Goal: Task Accomplishment & Management: Use online tool/utility

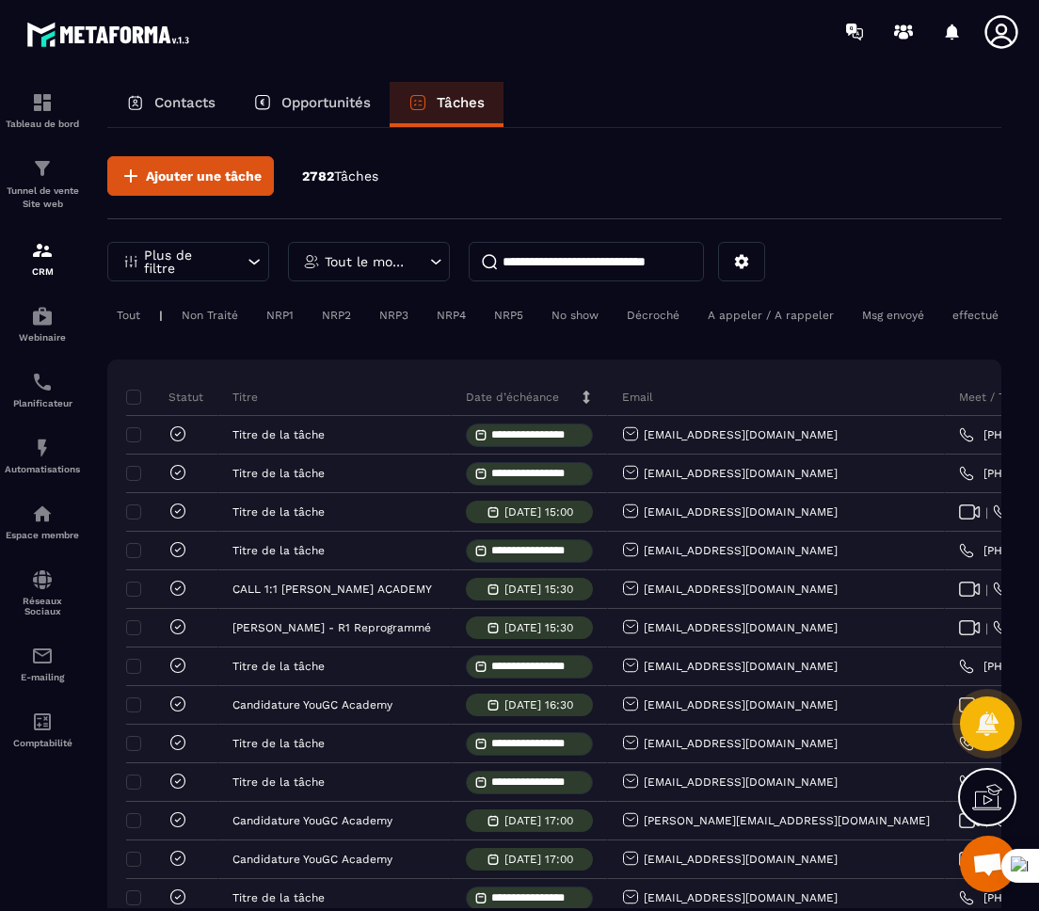
scroll to position [0, 94]
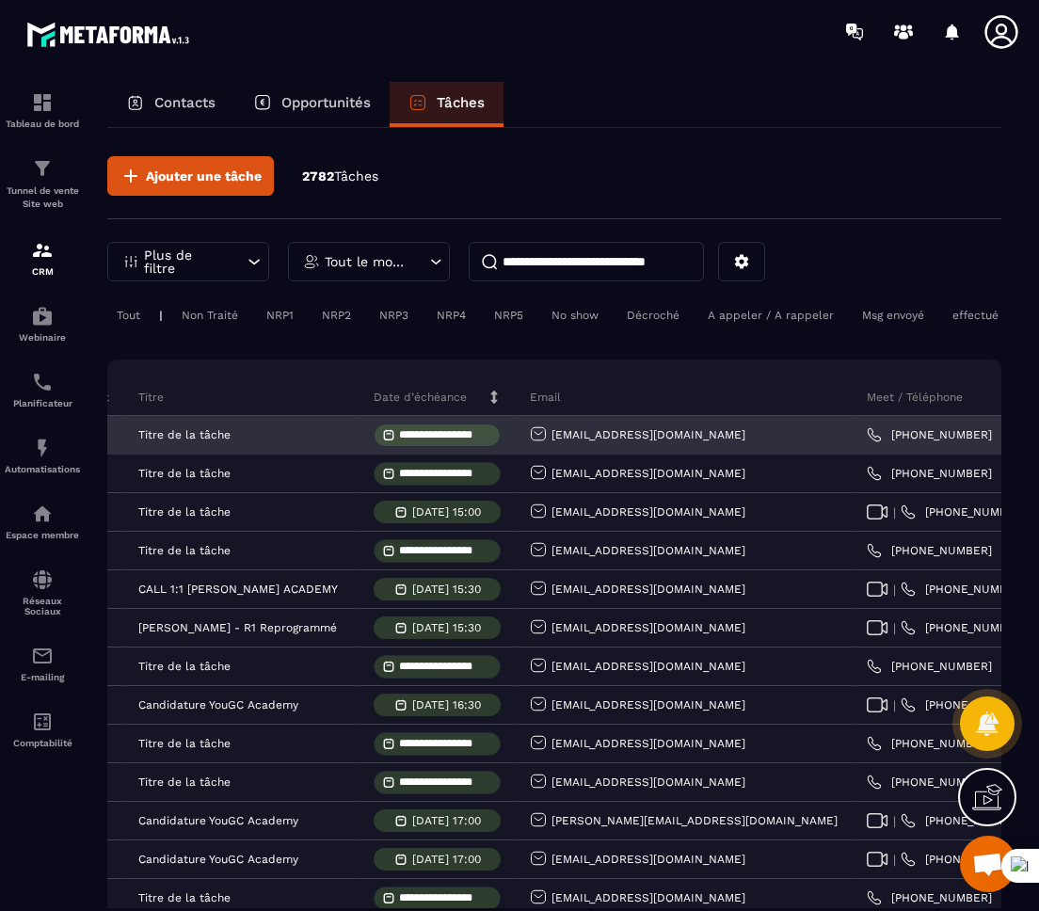
click at [440, 441] on input "**********" at bounding box center [445, 435] width 92 height 12
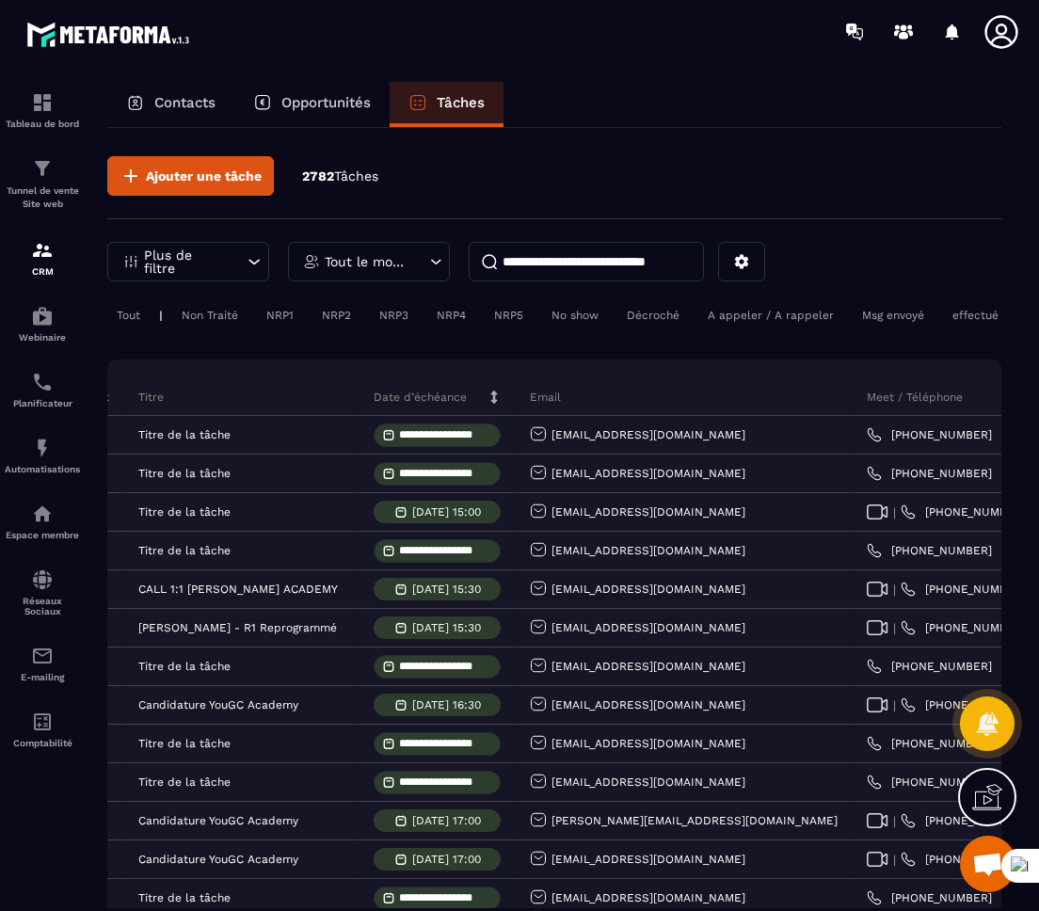
click at [681, 159] on div "Ajouter une tâche 2782 Tâches" at bounding box center [554, 187] width 894 height 63
click at [240, 177] on span "Ajouter une tâche" at bounding box center [204, 176] width 116 height 19
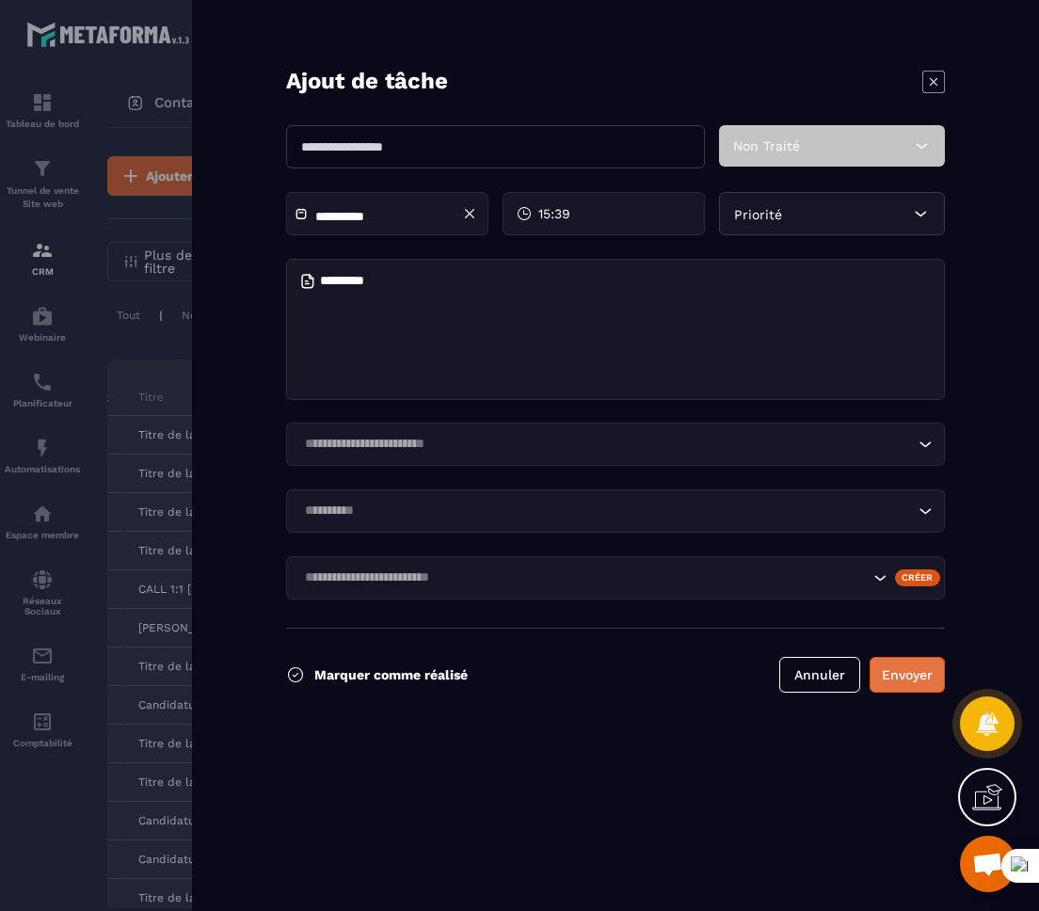
click at [890, 689] on button "Envoyer" at bounding box center [907, 675] width 75 height 36
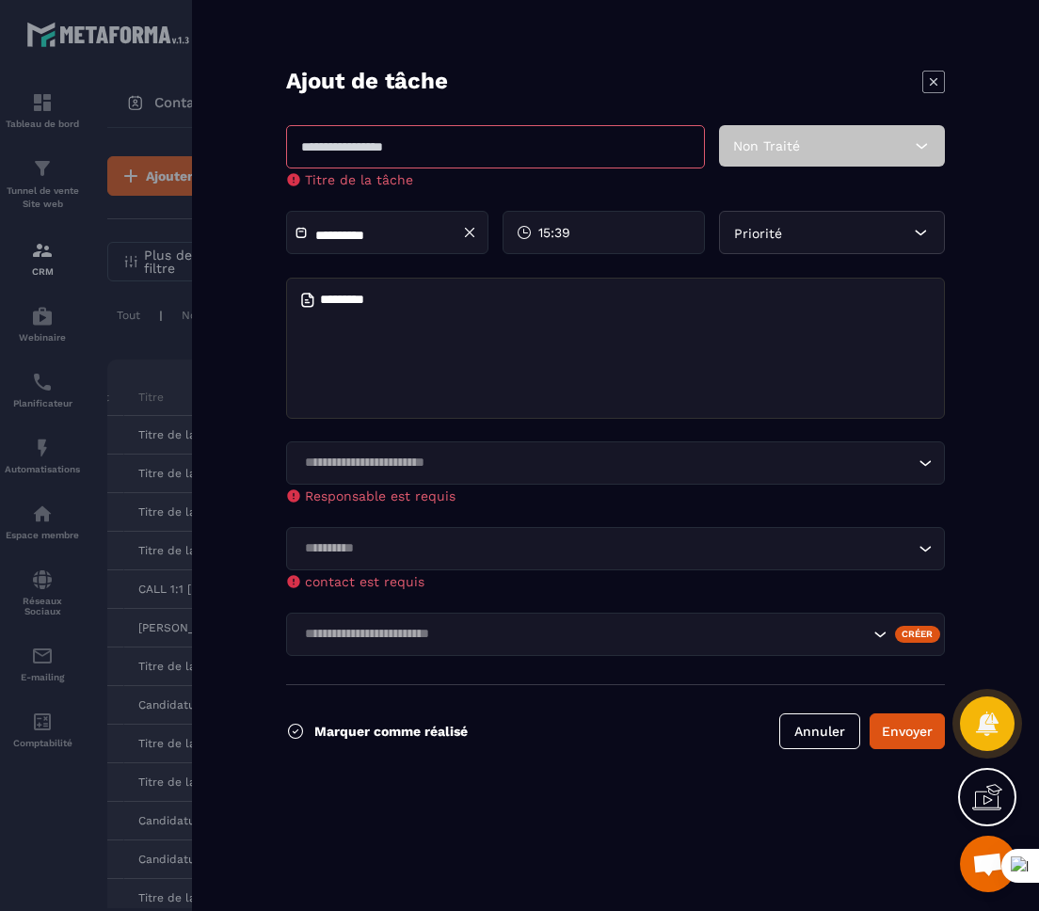
click at [928, 83] on icon at bounding box center [933, 82] width 23 height 23
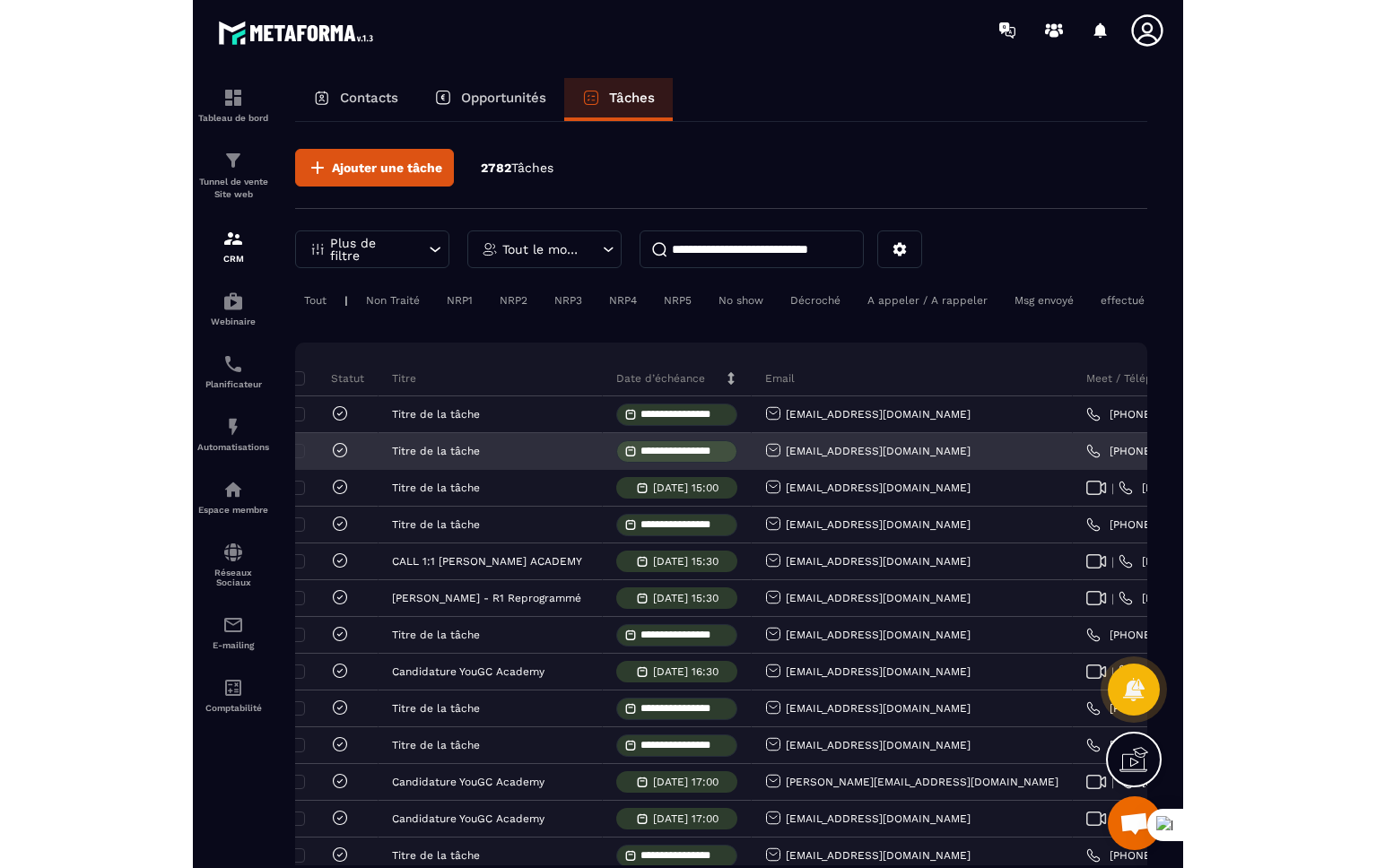
scroll to position [0, 0]
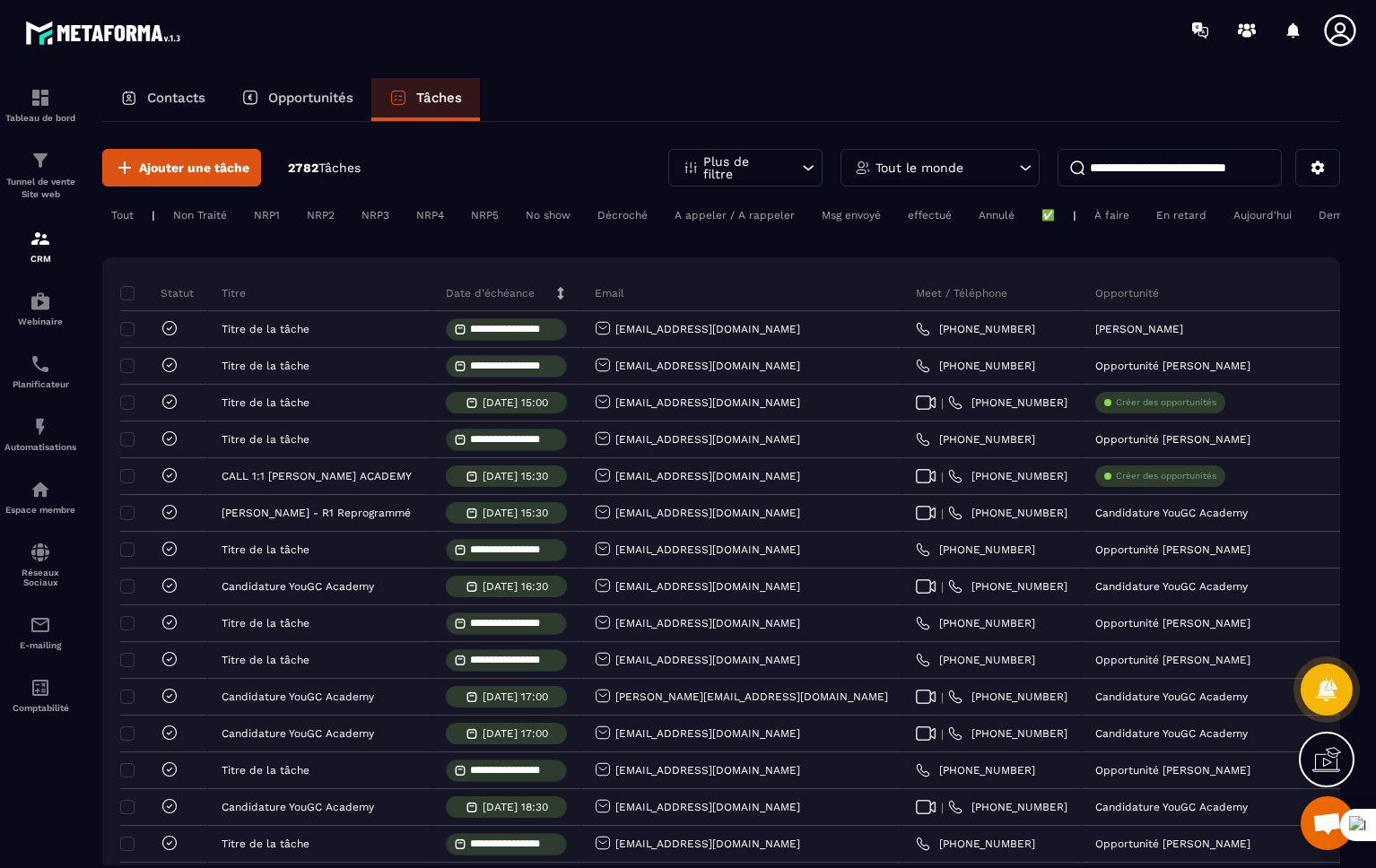
click at [276, 84] on div "Opportunités" at bounding box center [296, 99] width 148 height 43
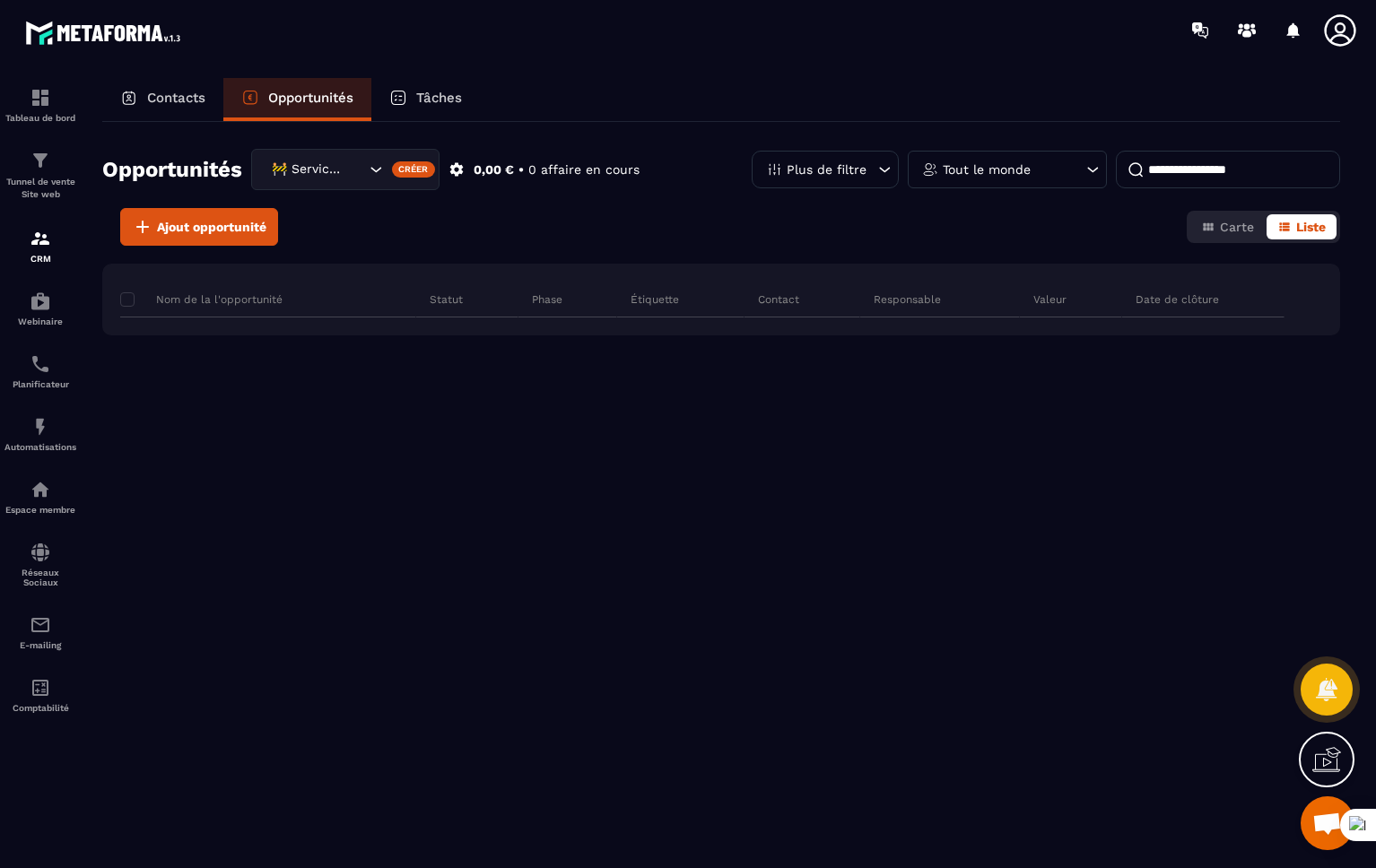
click at [184, 95] on p "Contacts" at bounding box center [175, 97] width 58 height 16
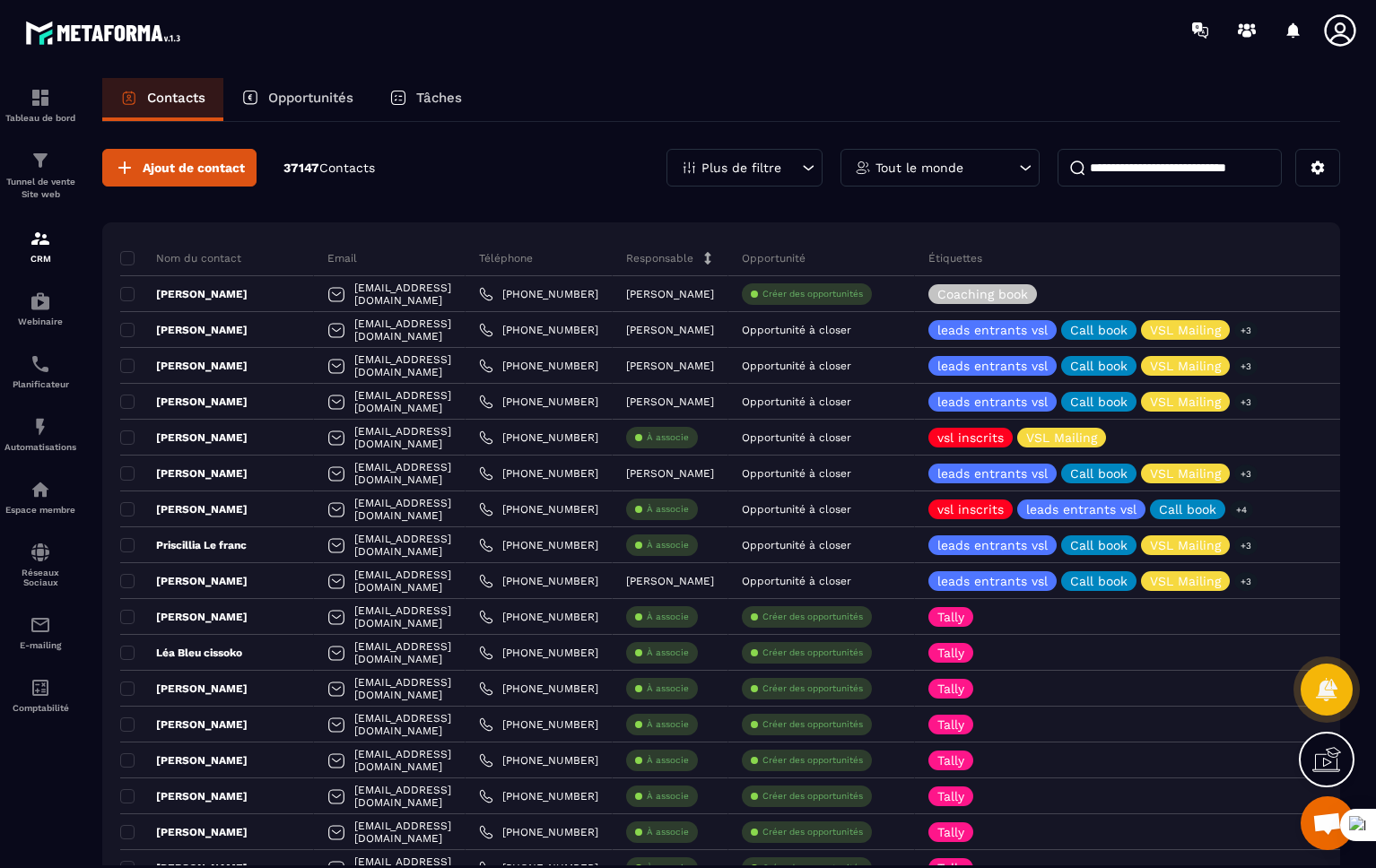
click at [1329, 33] on icon at bounding box center [1340, 30] width 36 height 36
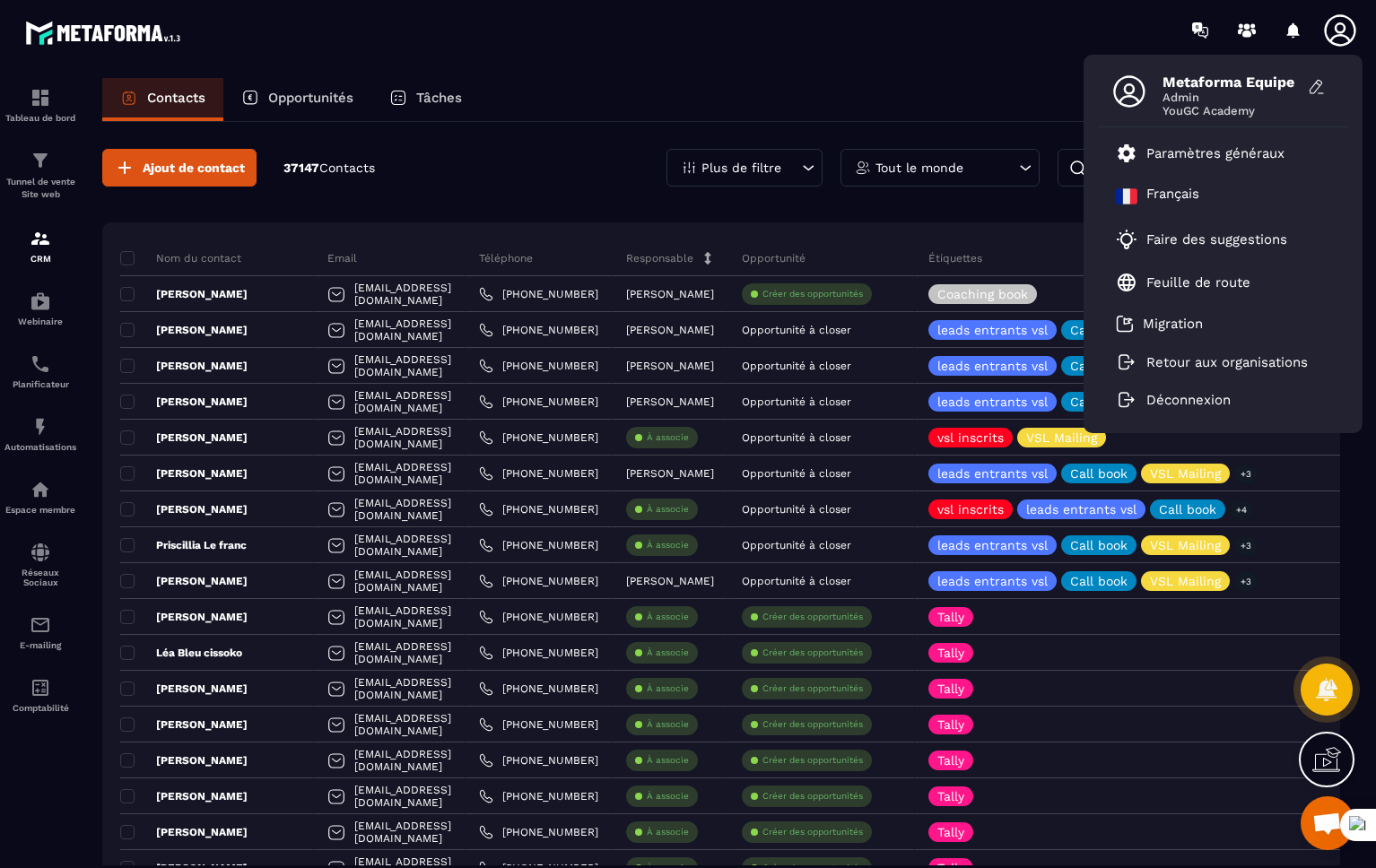
click at [1338, 34] on icon at bounding box center [1339, 30] width 31 height 31
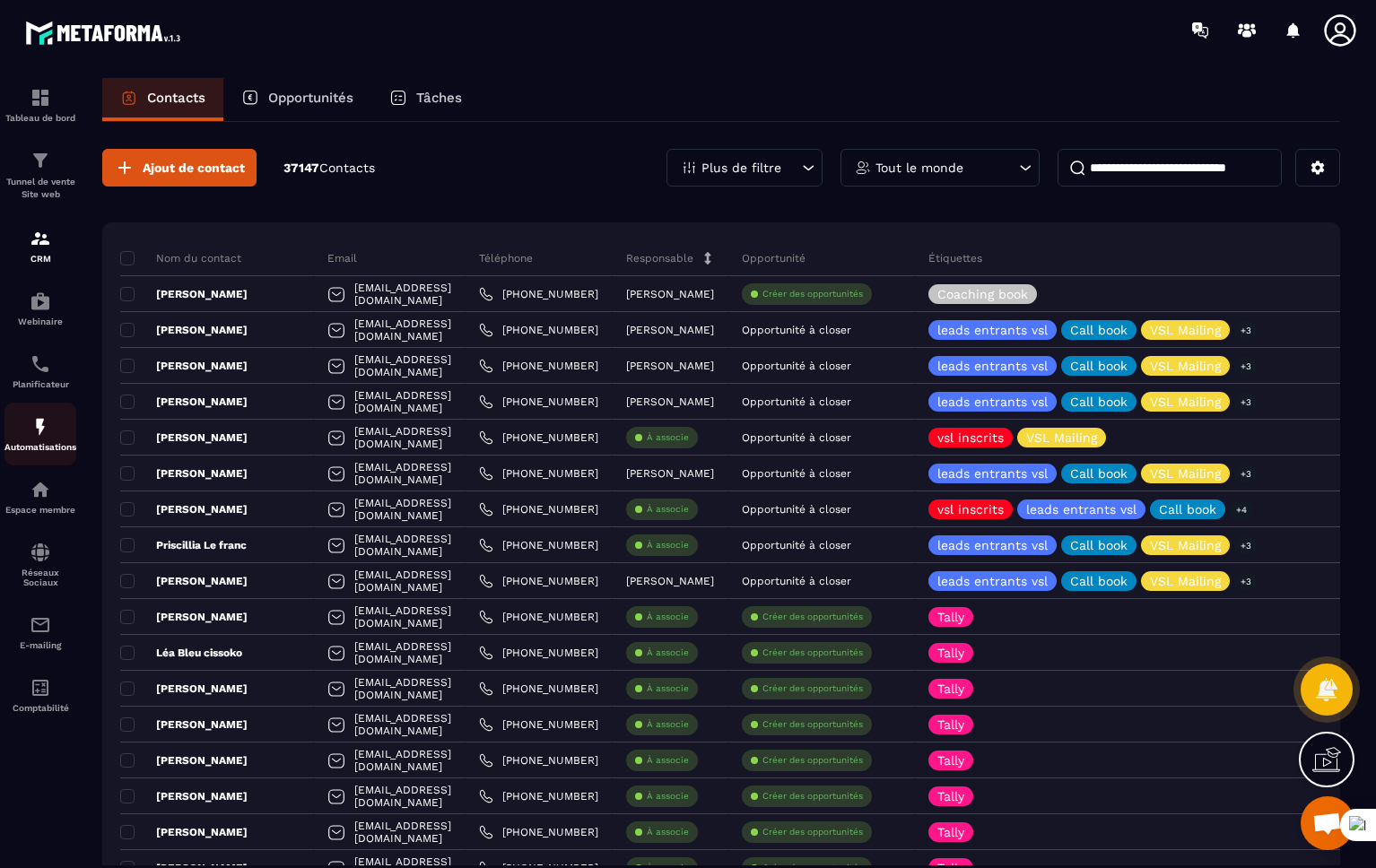
click at [38, 425] on img at bounding box center [40, 427] width 22 height 22
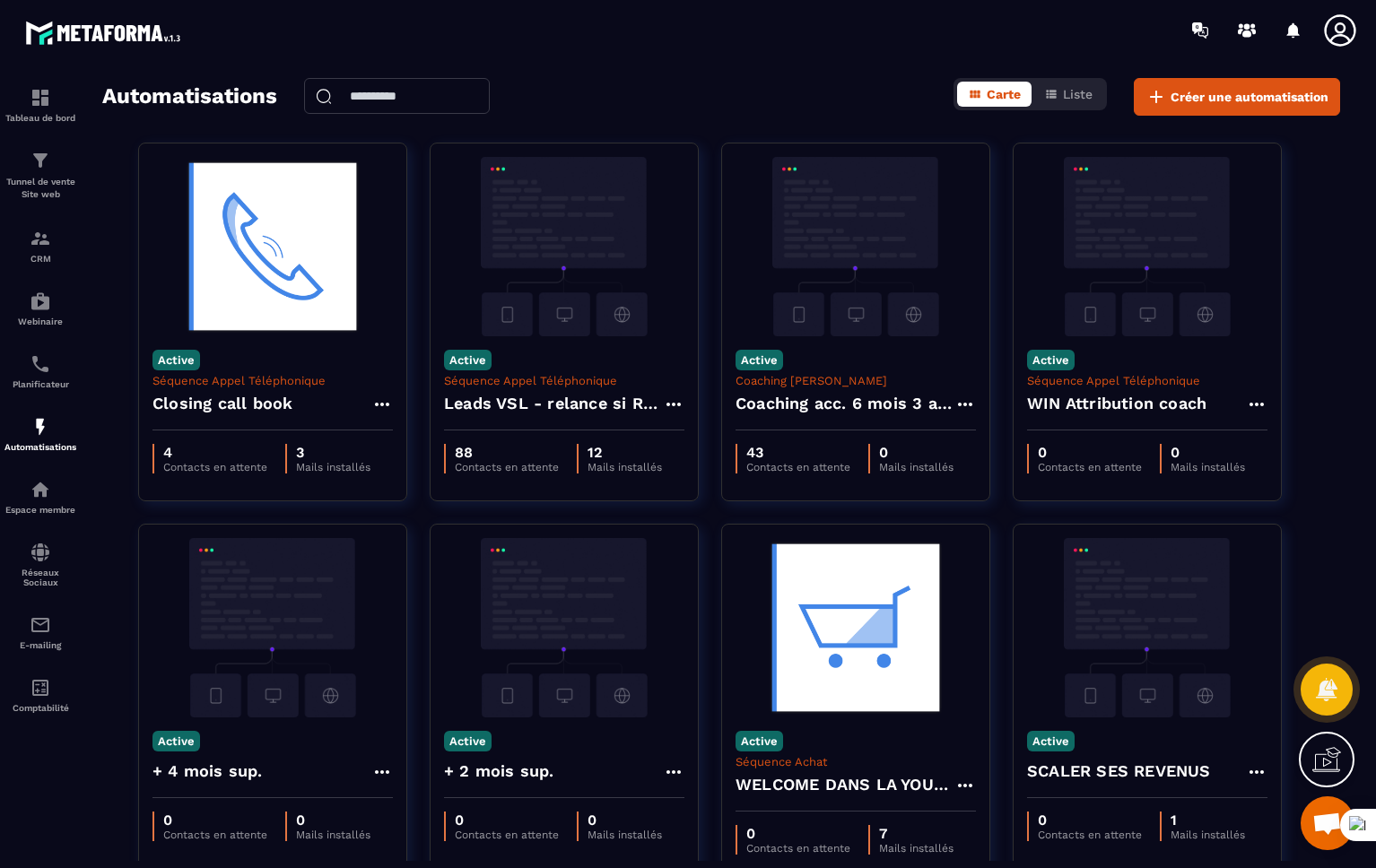
click at [1356, 36] on icon at bounding box center [1340, 30] width 36 height 36
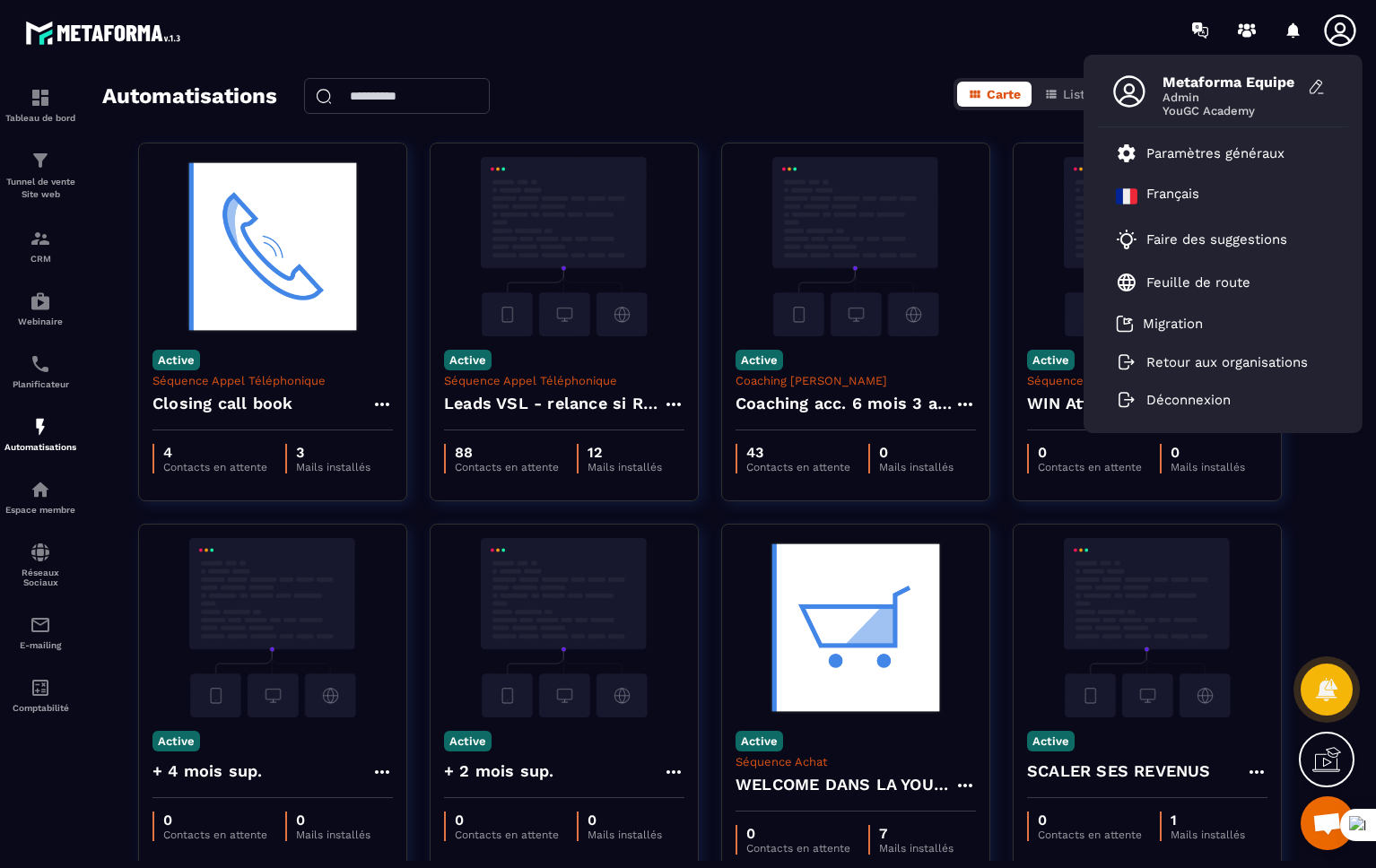
click at [980, 60] on section "Tableau de bord Tunnel de vente Site web CRM Webinaire Planificateur Automatisa…" at bounding box center [688, 469] width 1376 height 818
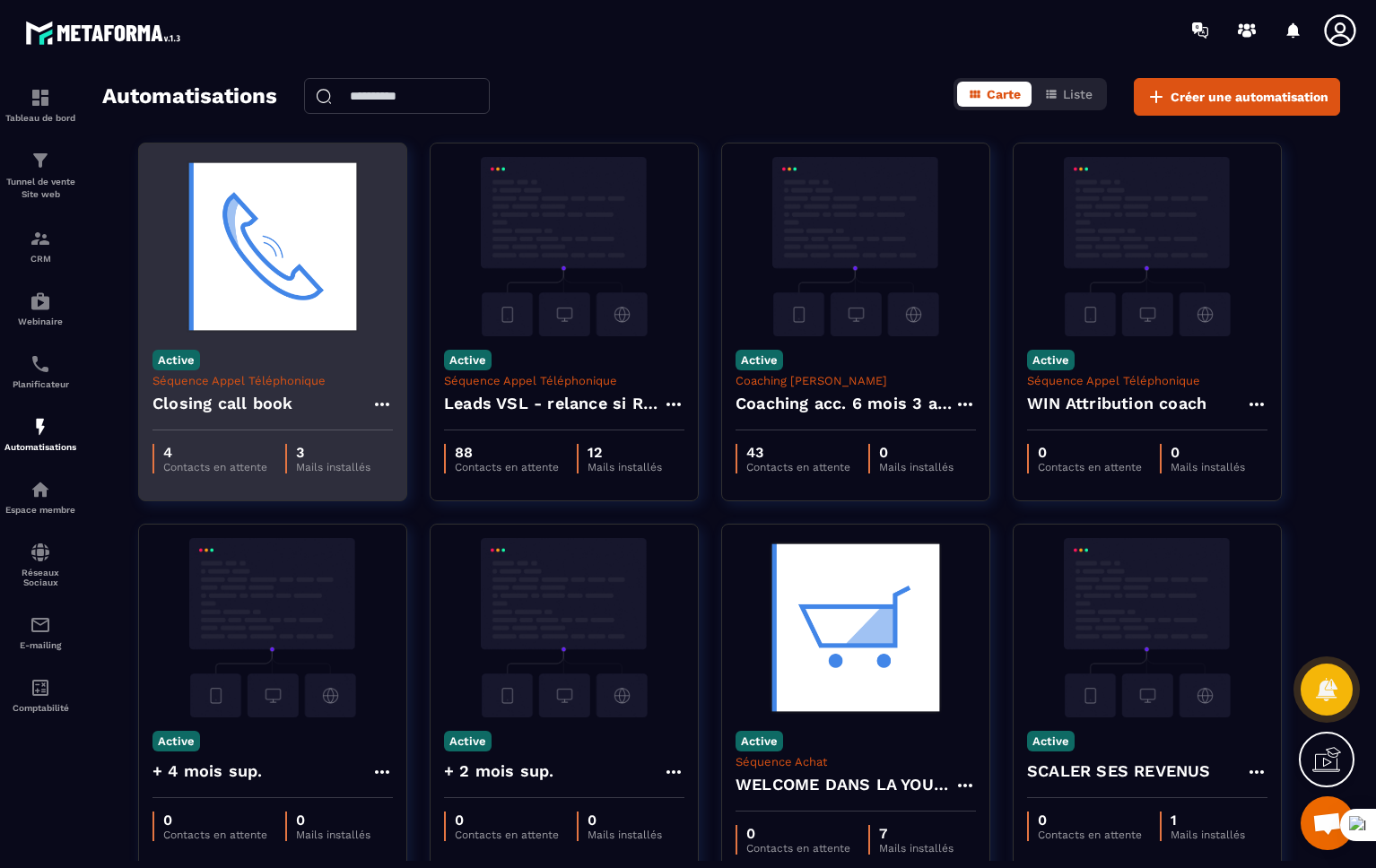
click at [293, 403] on div "Closing call book" at bounding box center [273, 409] width 240 height 43
click at [234, 283] on img at bounding box center [273, 247] width 240 height 179
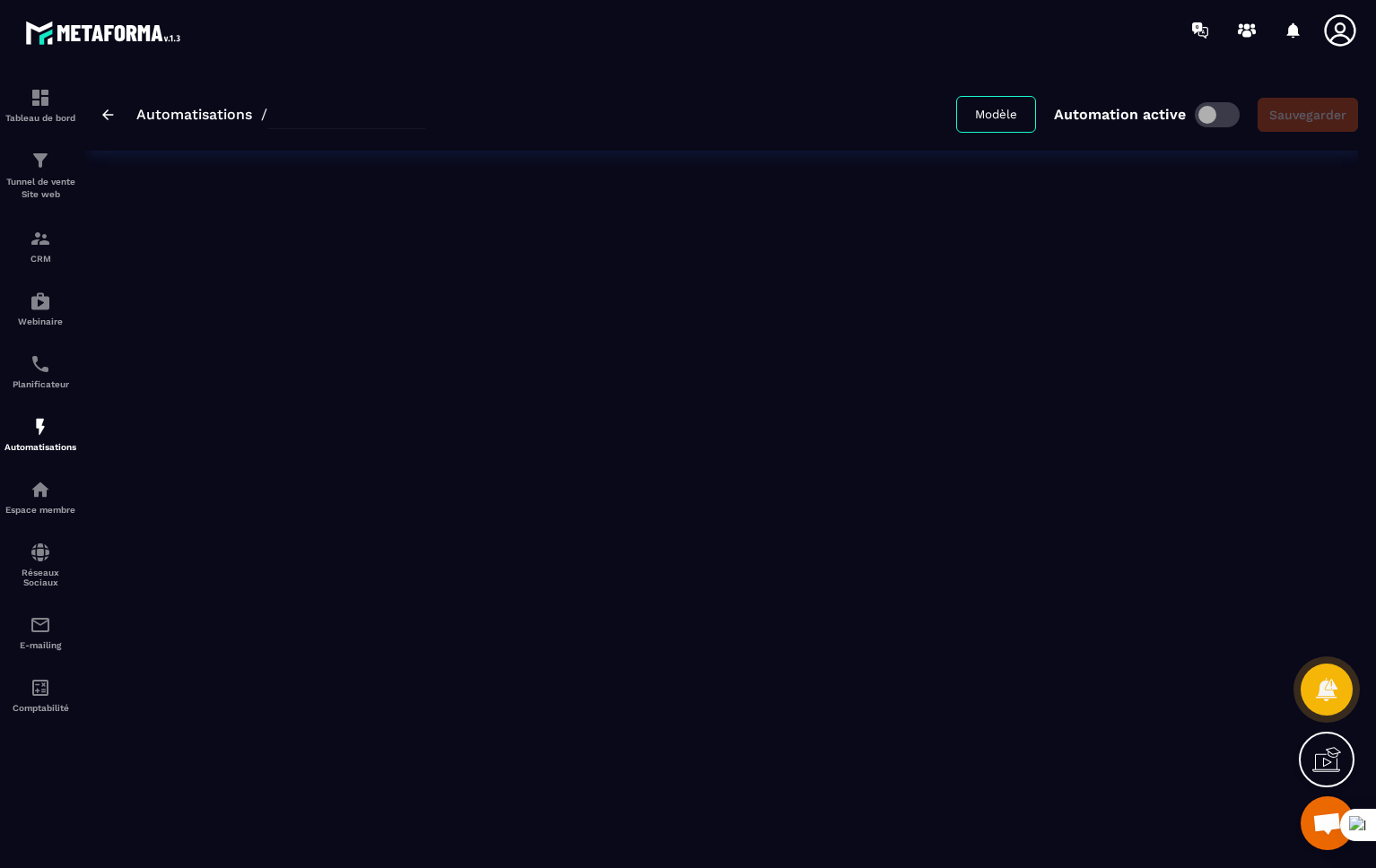
type input "**********"
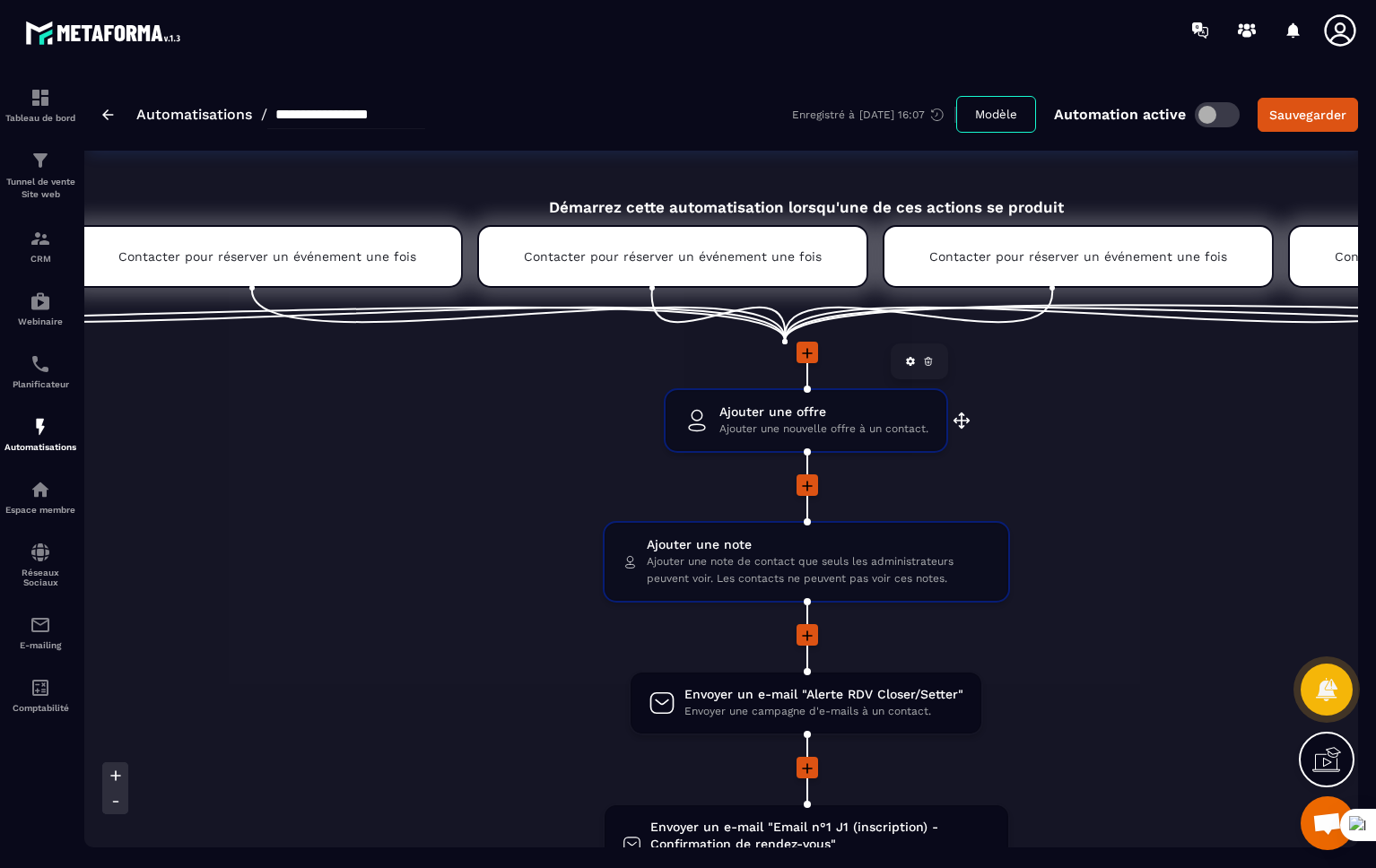
click at [719, 420] on span "Ajouter une nouvelle offre à un contact." at bounding box center [823, 429] width 209 height 17
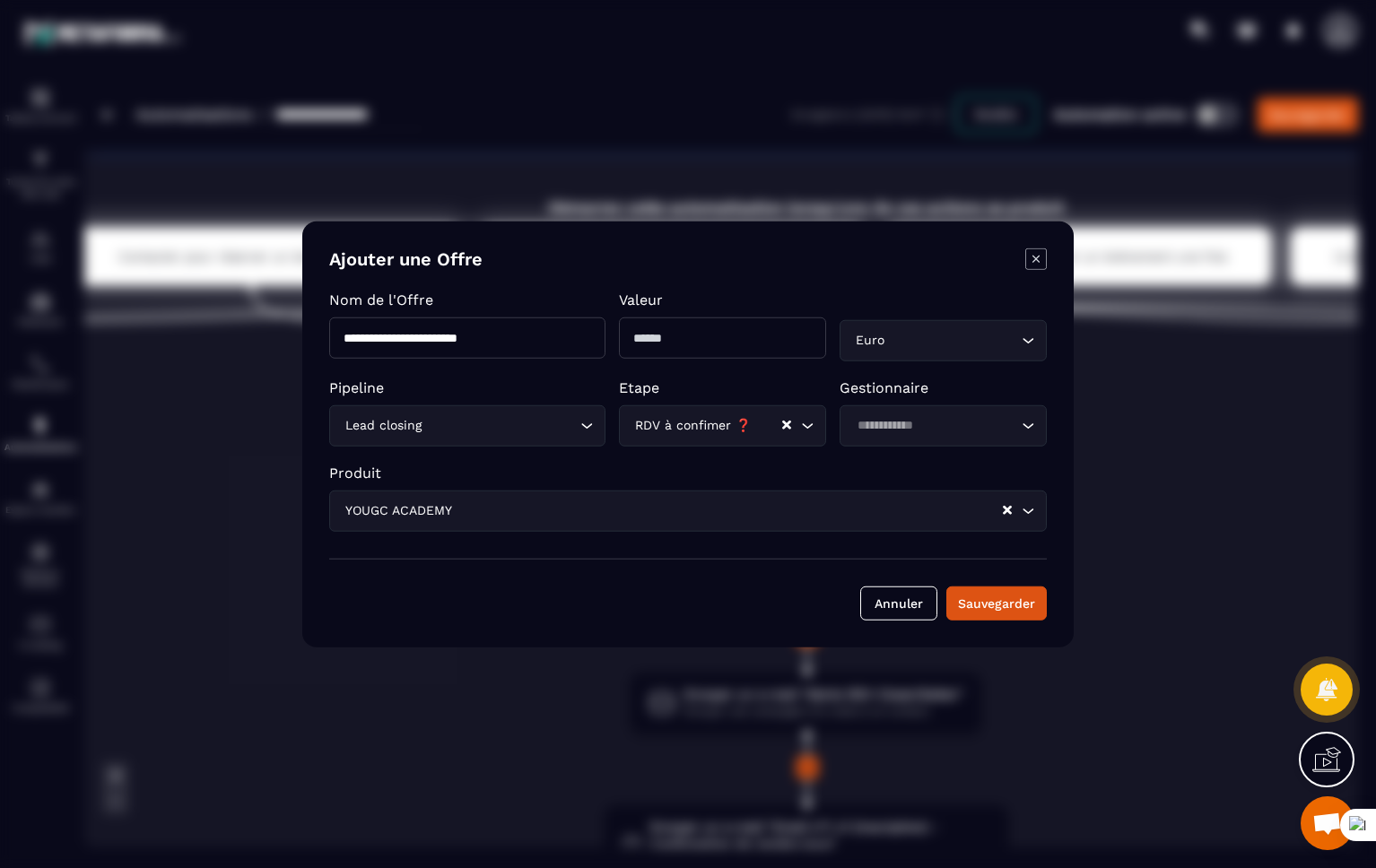
click at [553, 191] on div "Modal window" at bounding box center [688, 434] width 1376 height 868
click at [1032, 259] on icon "Modal window" at bounding box center [1036, 259] width 22 height 22
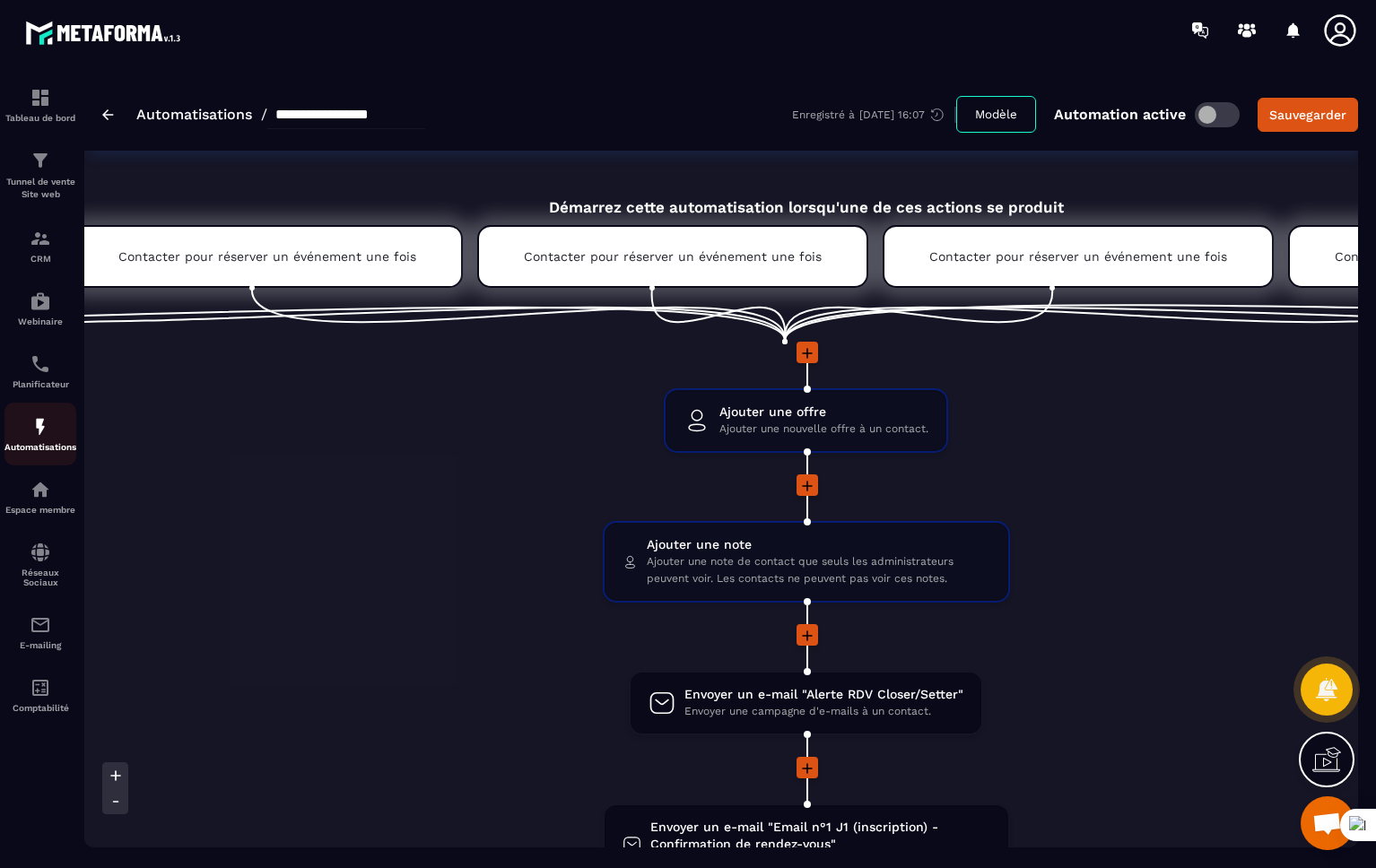
click at [38, 419] on img at bounding box center [40, 427] width 22 height 22
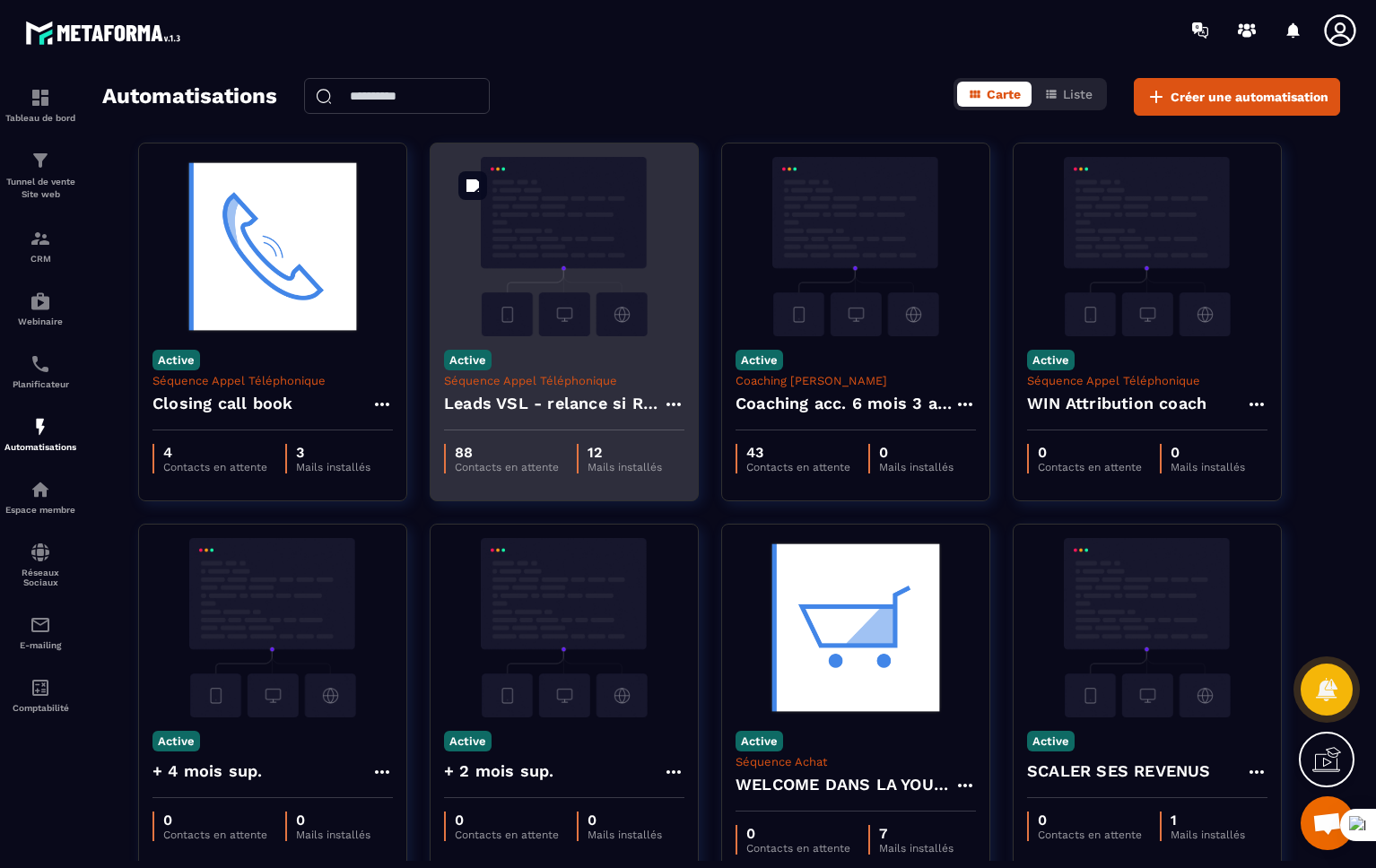
click at [544, 306] on img at bounding box center [564, 247] width 240 height 179
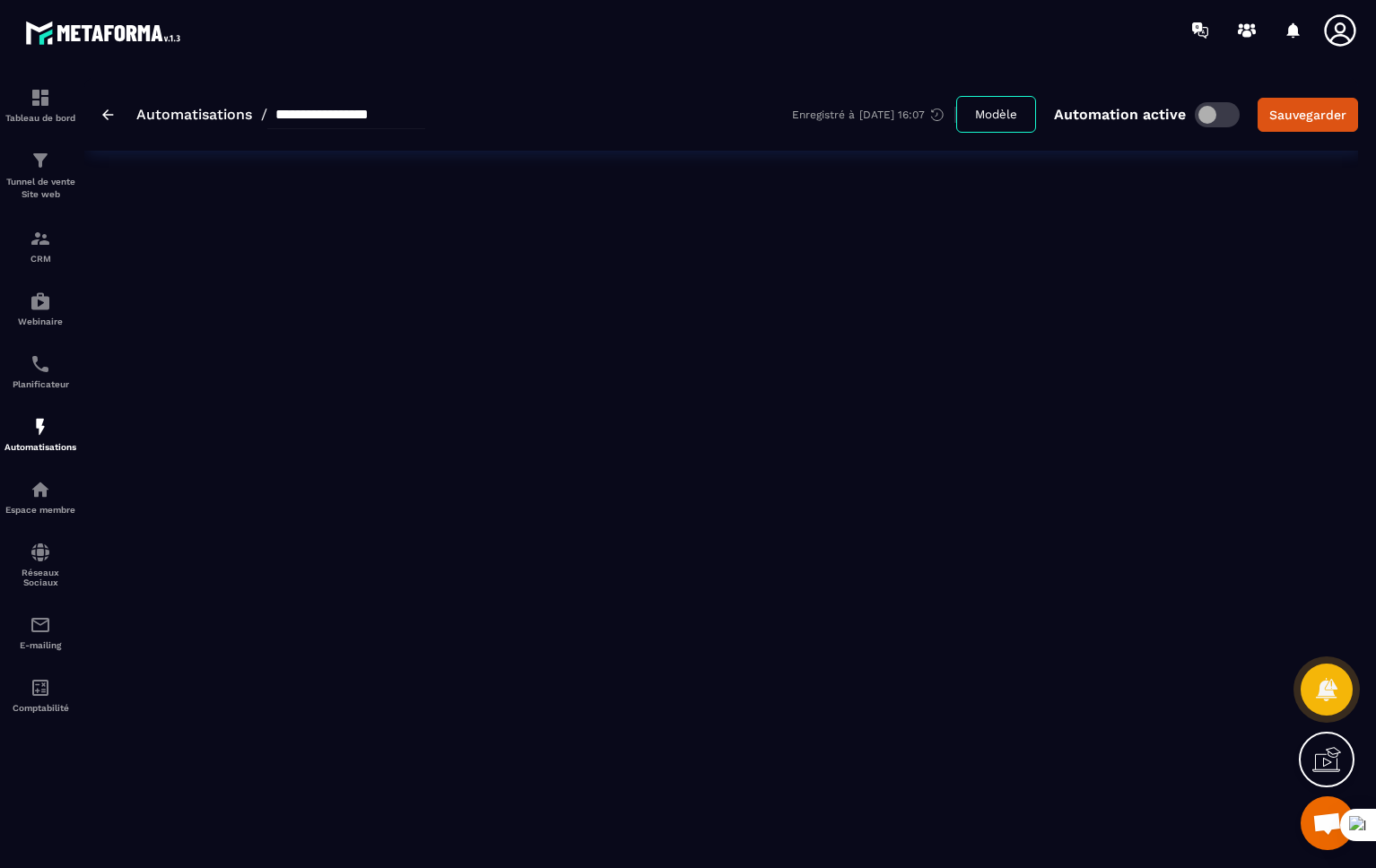
type input "**********"
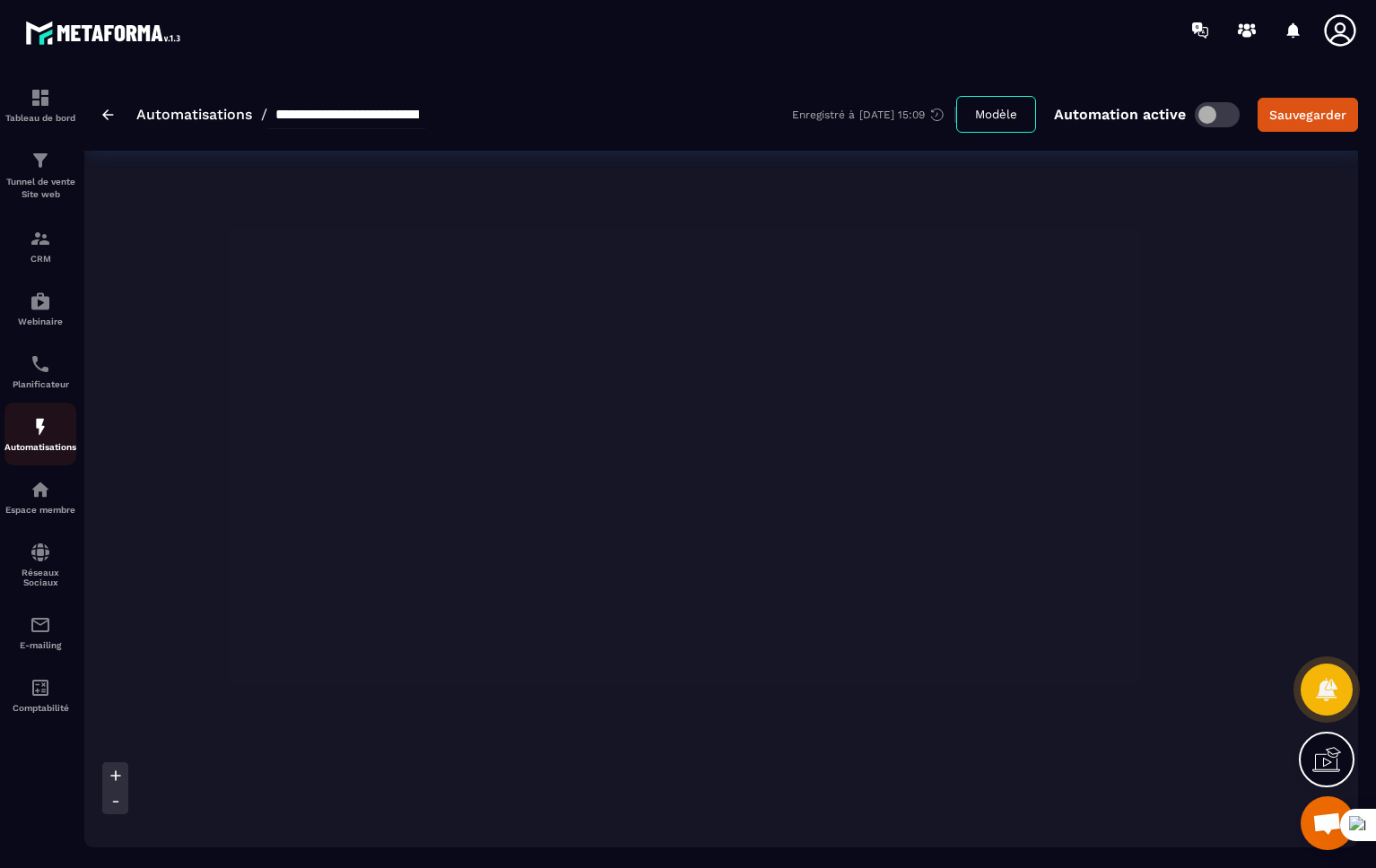
click at [41, 428] on img at bounding box center [40, 427] width 22 height 22
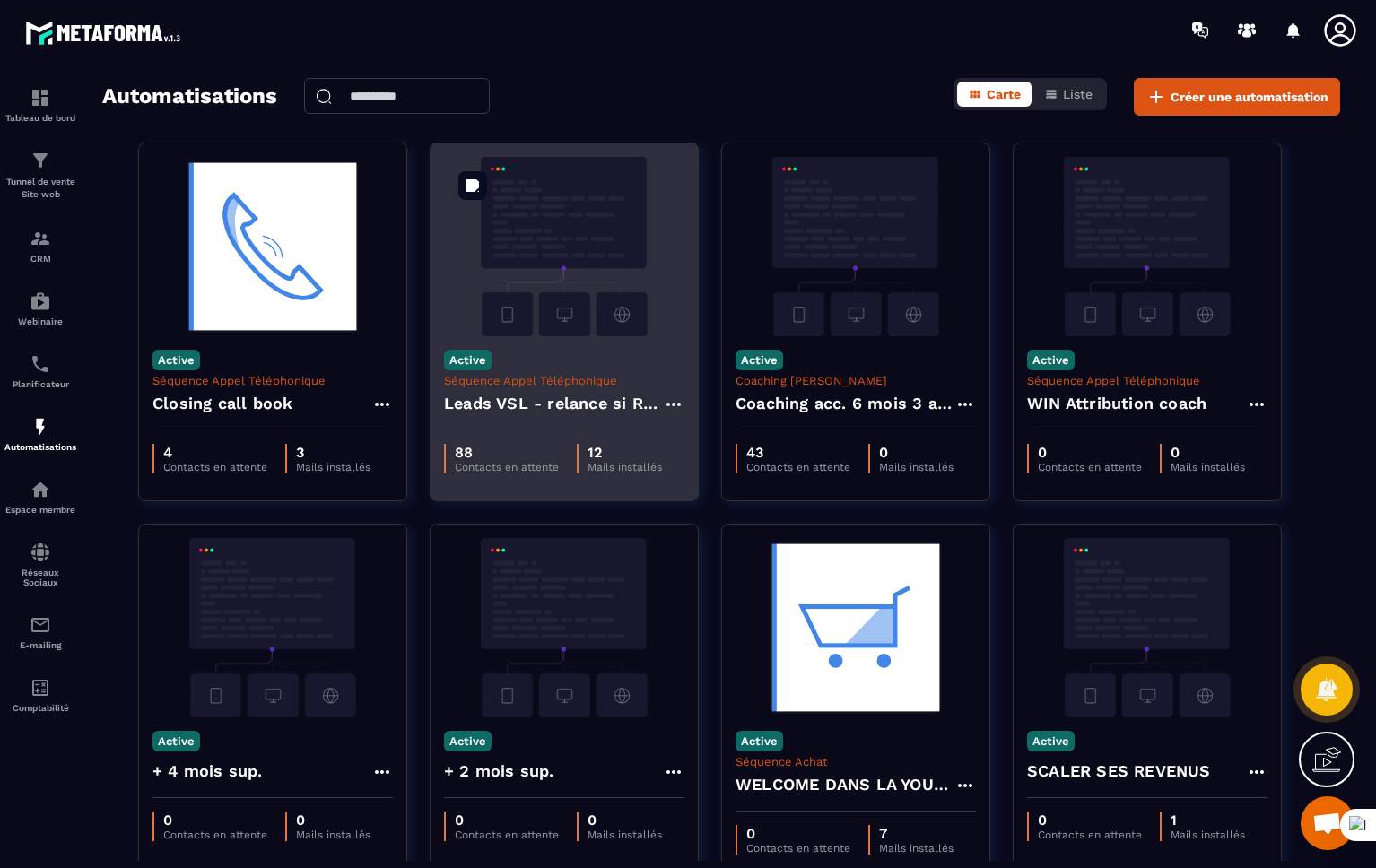
click at [536, 308] on img at bounding box center [564, 247] width 240 height 179
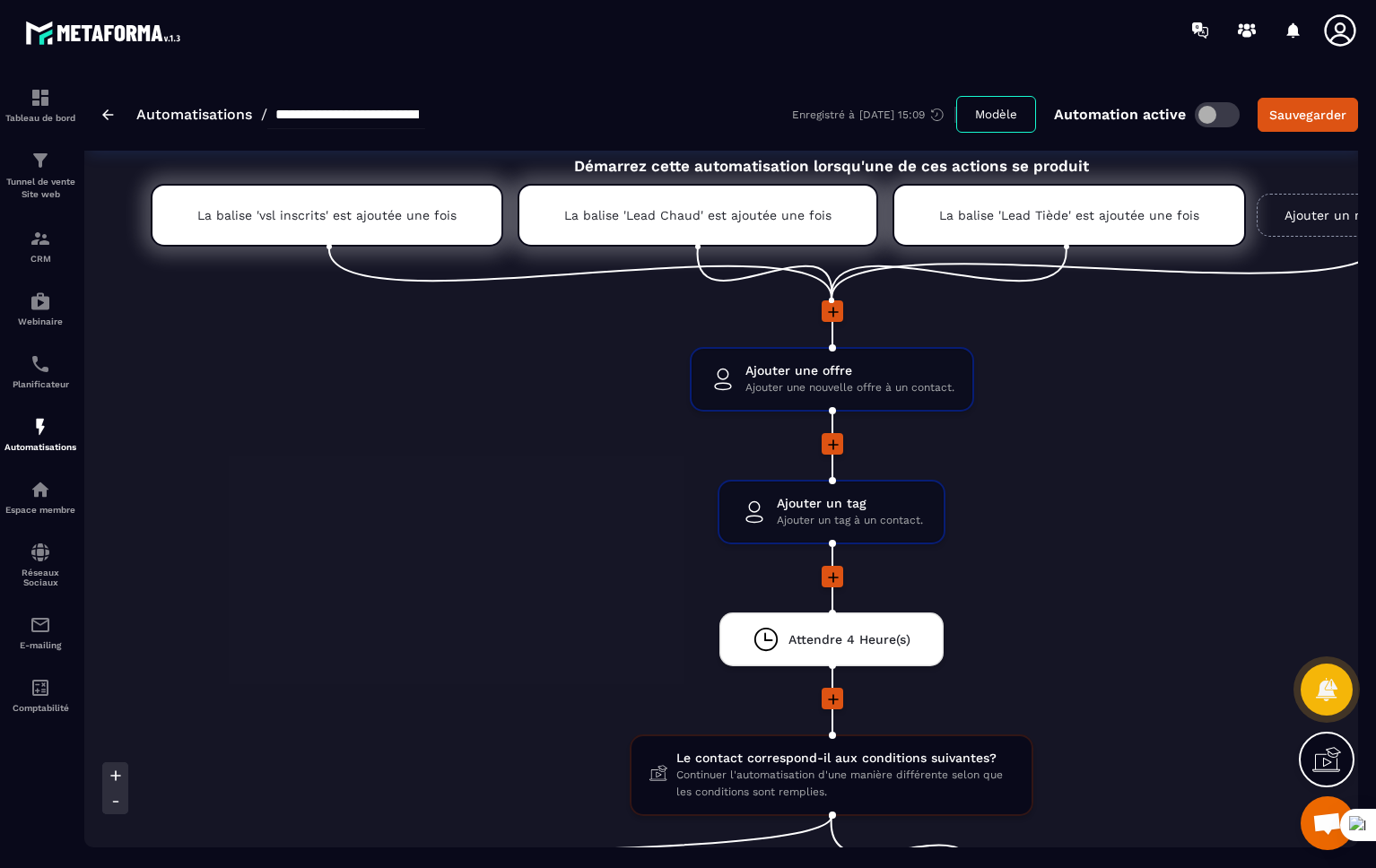
scroll to position [46, 0]
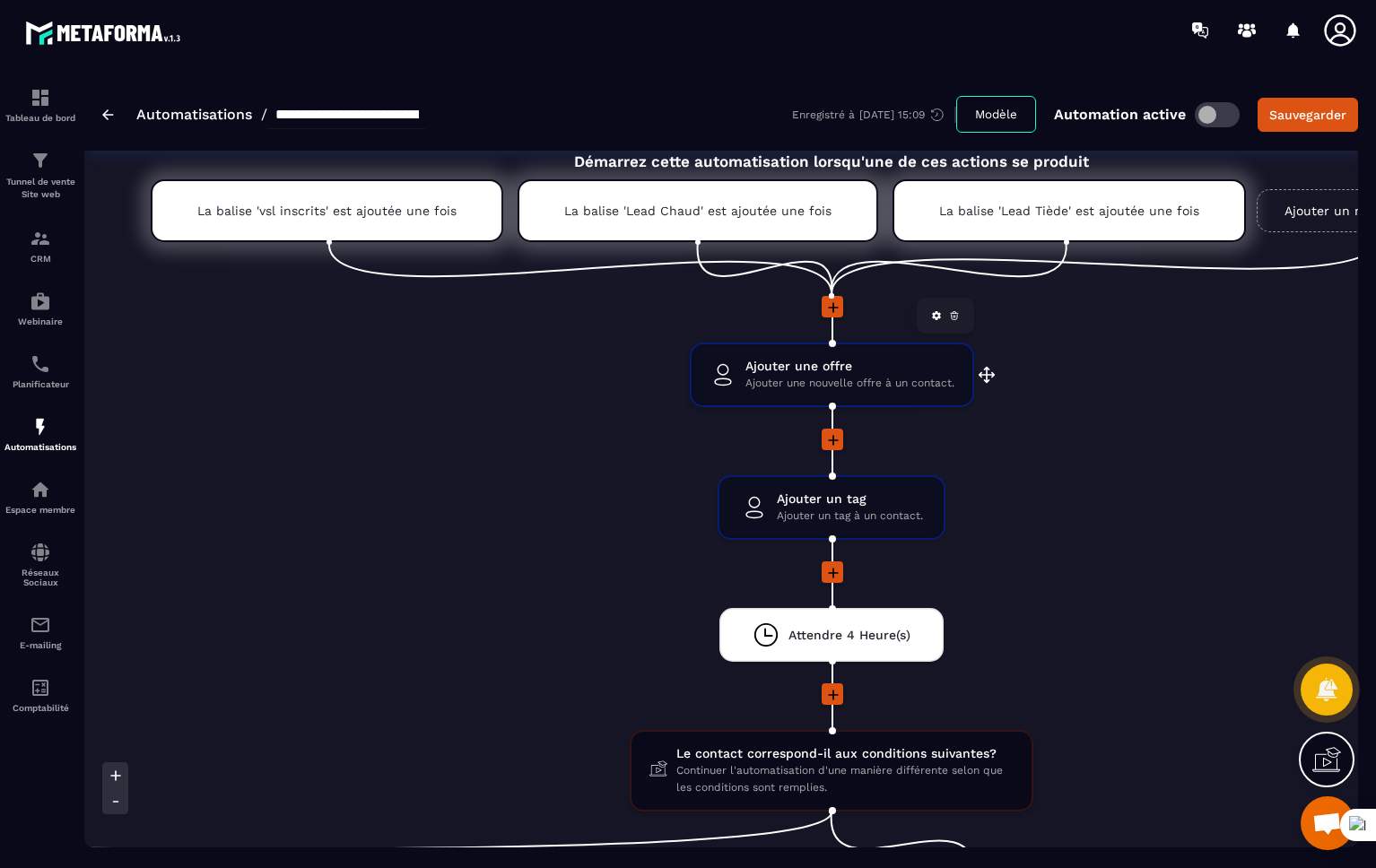
click at [809, 376] on span "Ajouter une nouvelle offre à un contact." at bounding box center [849, 383] width 209 height 17
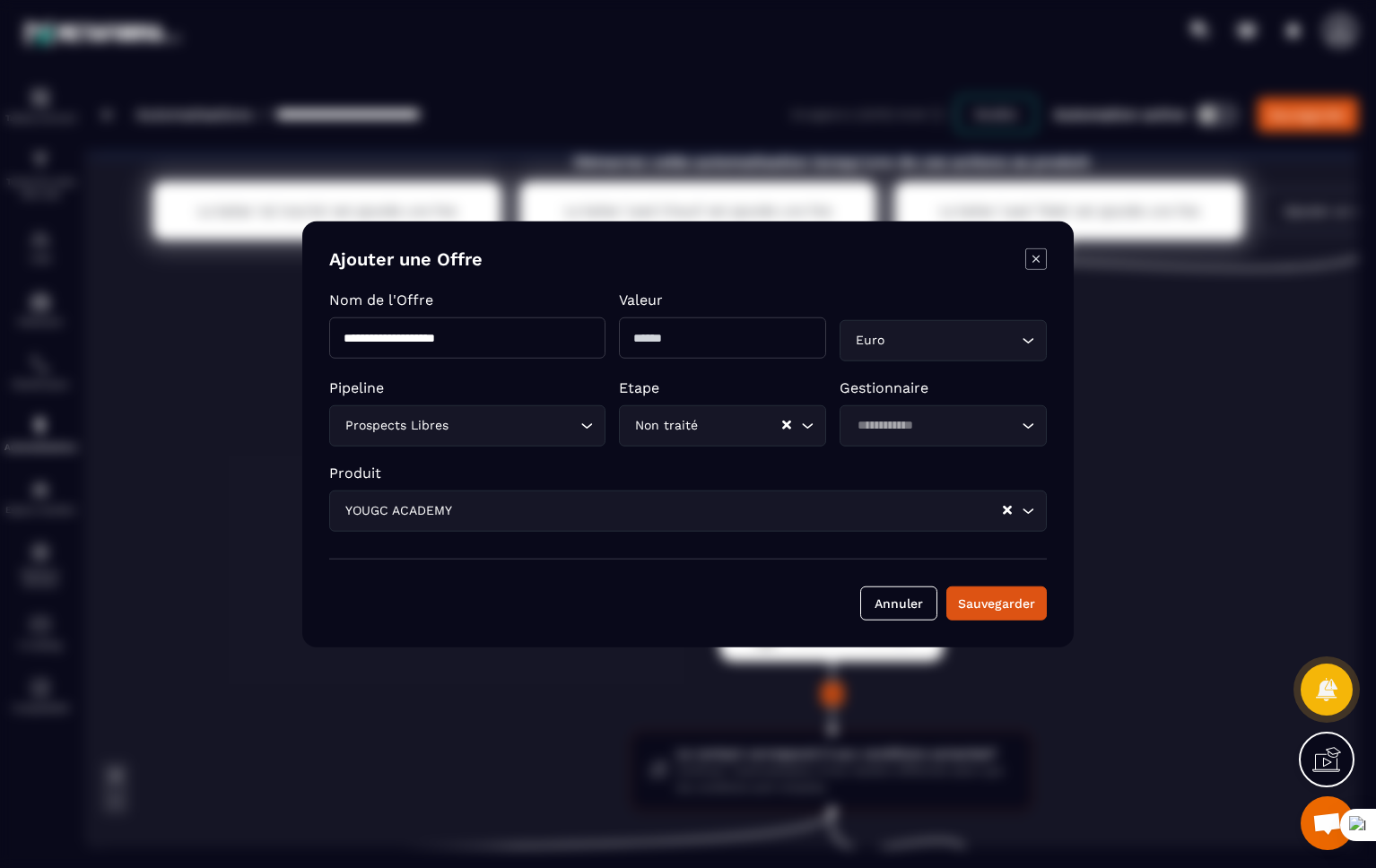
click at [434, 172] on div "Modal window" at bounding box center [688, 434] width 1376 height 868
click at [1036, 267] on icon "Modal window" at bounding box center [1036, 259] width 22 height 22
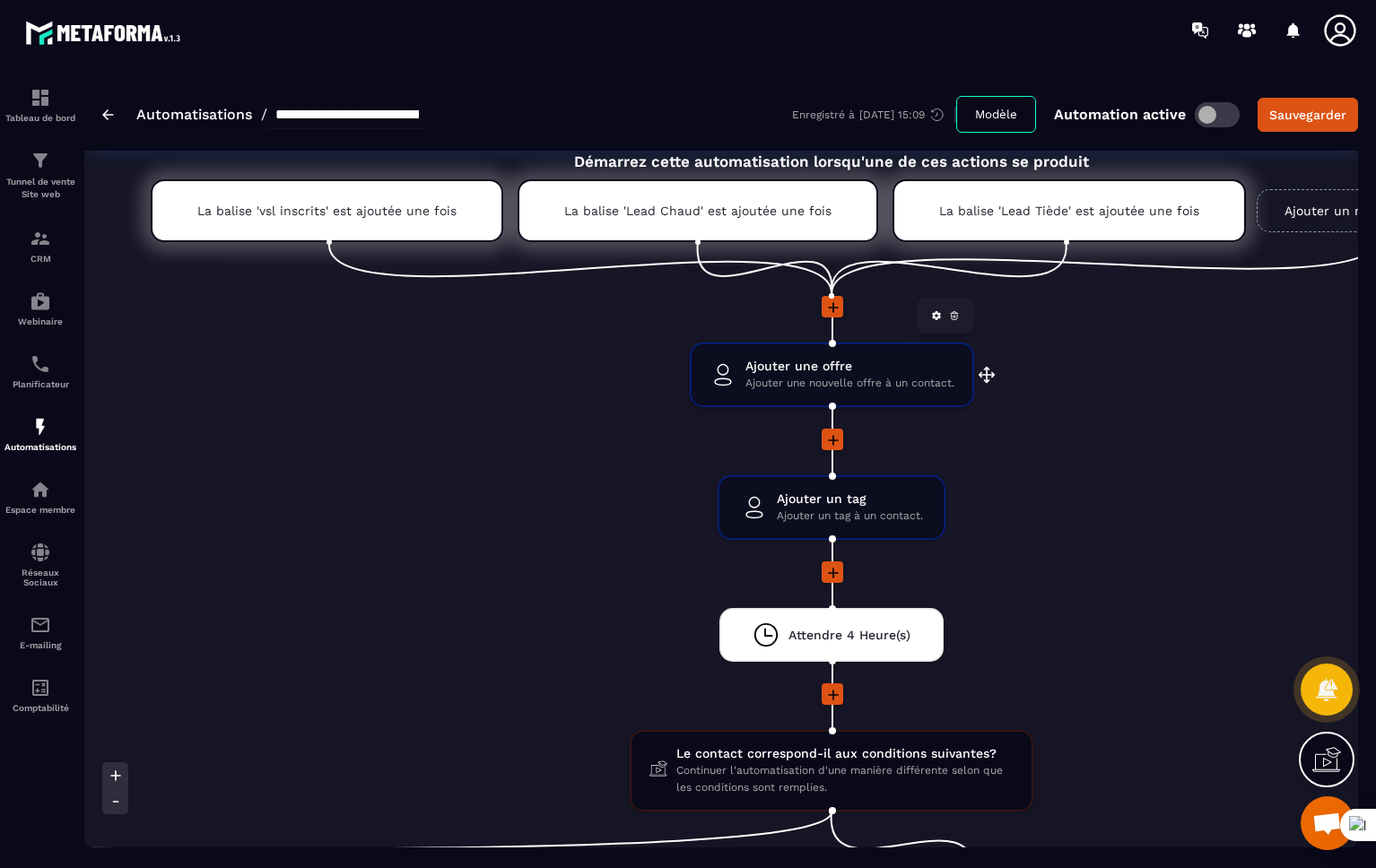
click at [860, 366] on span "Ajouter une offre" at bounding box center [849, 367] width 209 height 17
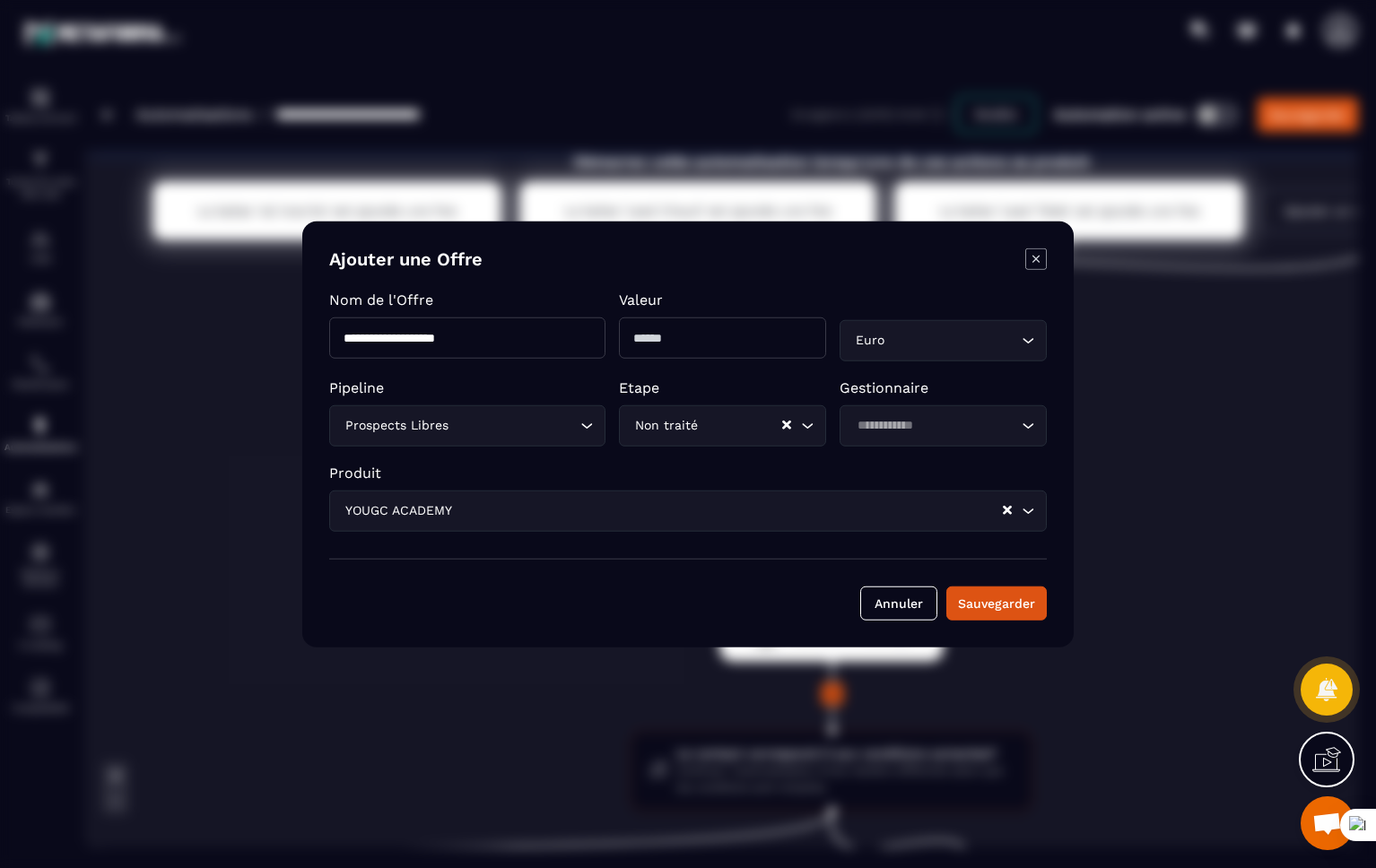
click at [1039, 267] on icon "Modal window" at bounding box center [1036, 259] width 22 height 22
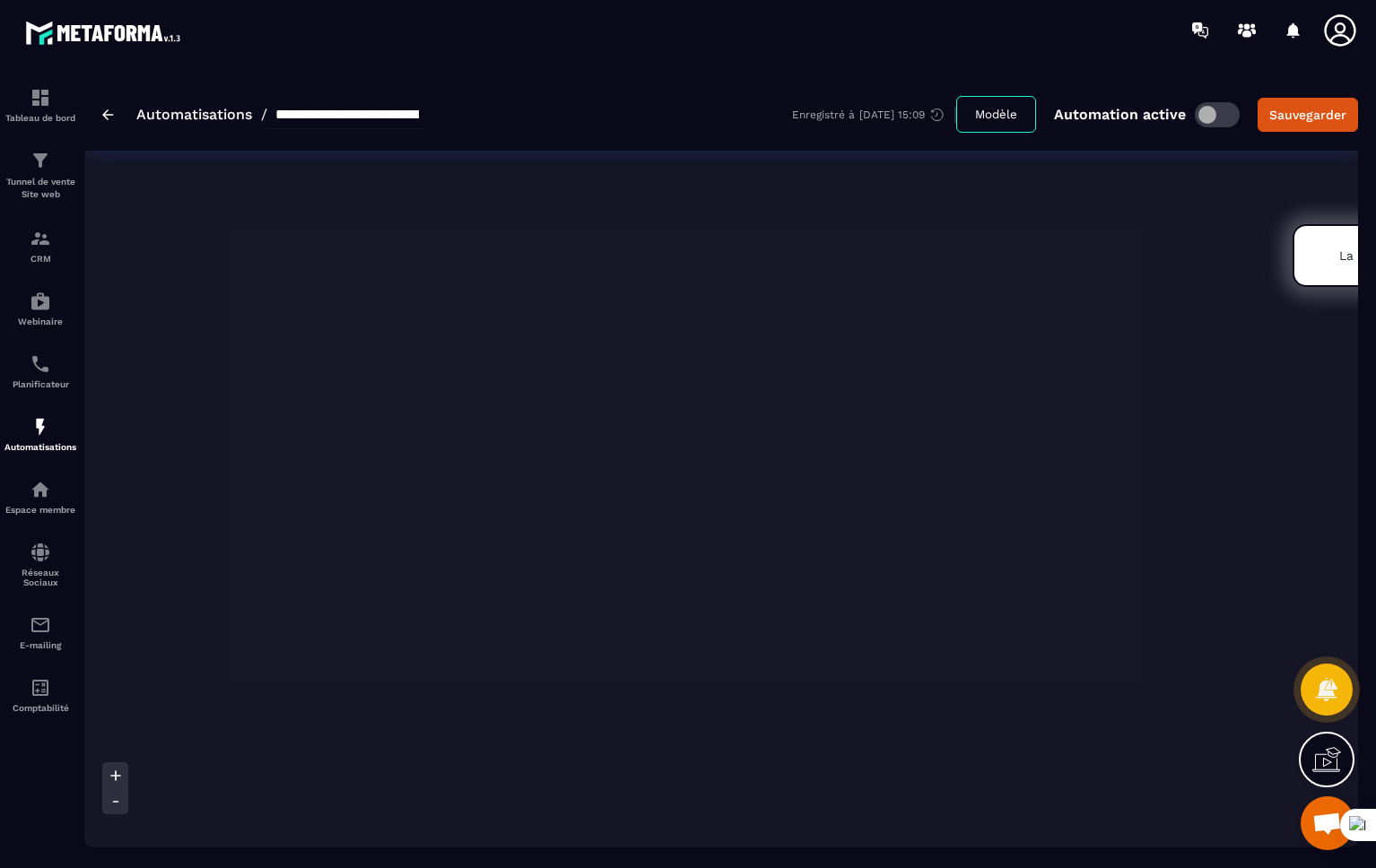
scroll to position [0, 0]
click at [31, 423] on img at bounding box center [40, 427] width 22 height 22
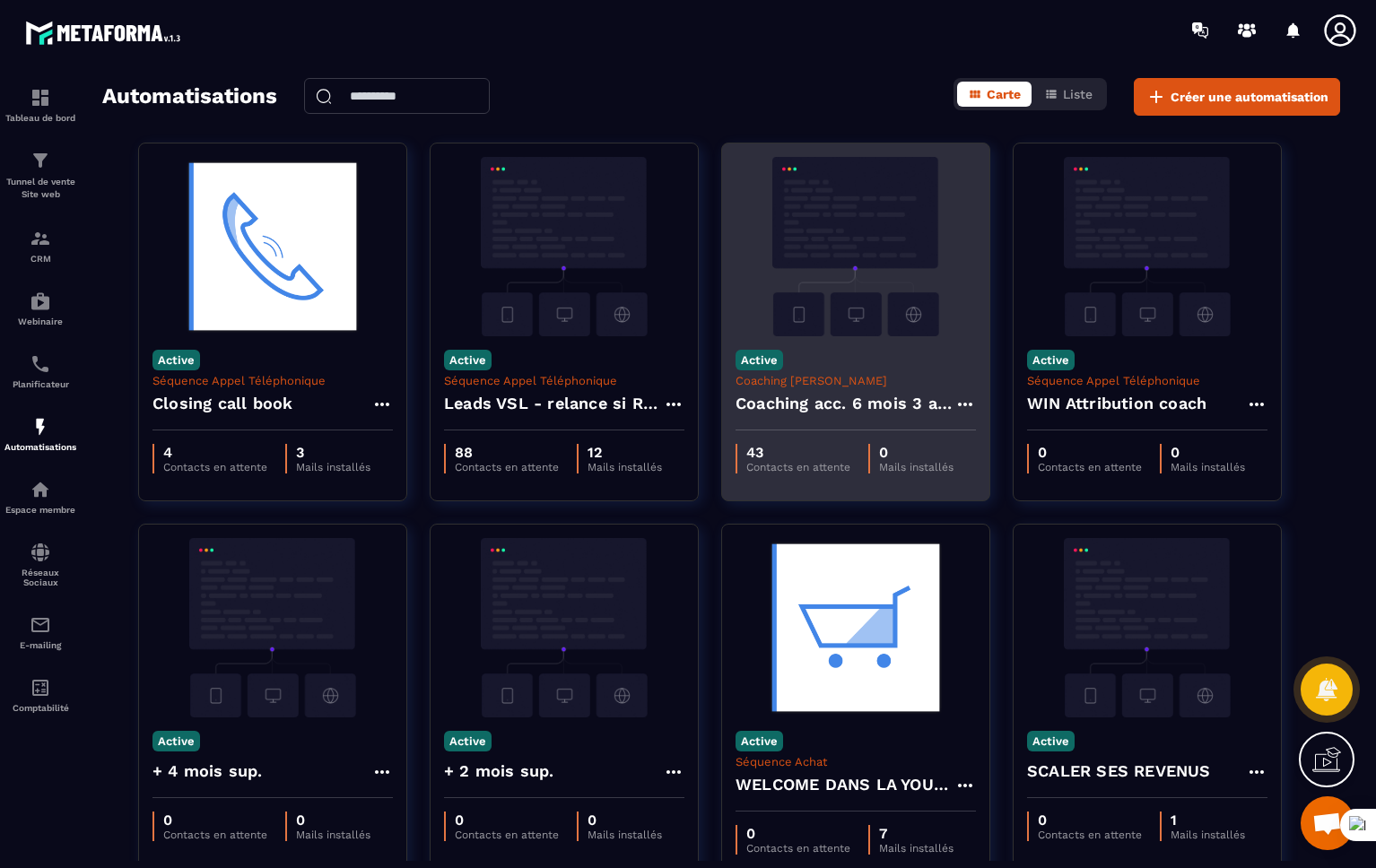
click at [832, 379] on p "Coaching [PERSON_NAME]" at bounding box center [856, 380] width 240 height 13
click at [825, 408] on h4 "Coaching acc. 6 mois 3 appels" at bounding box center [845, 403] width 219 height 25
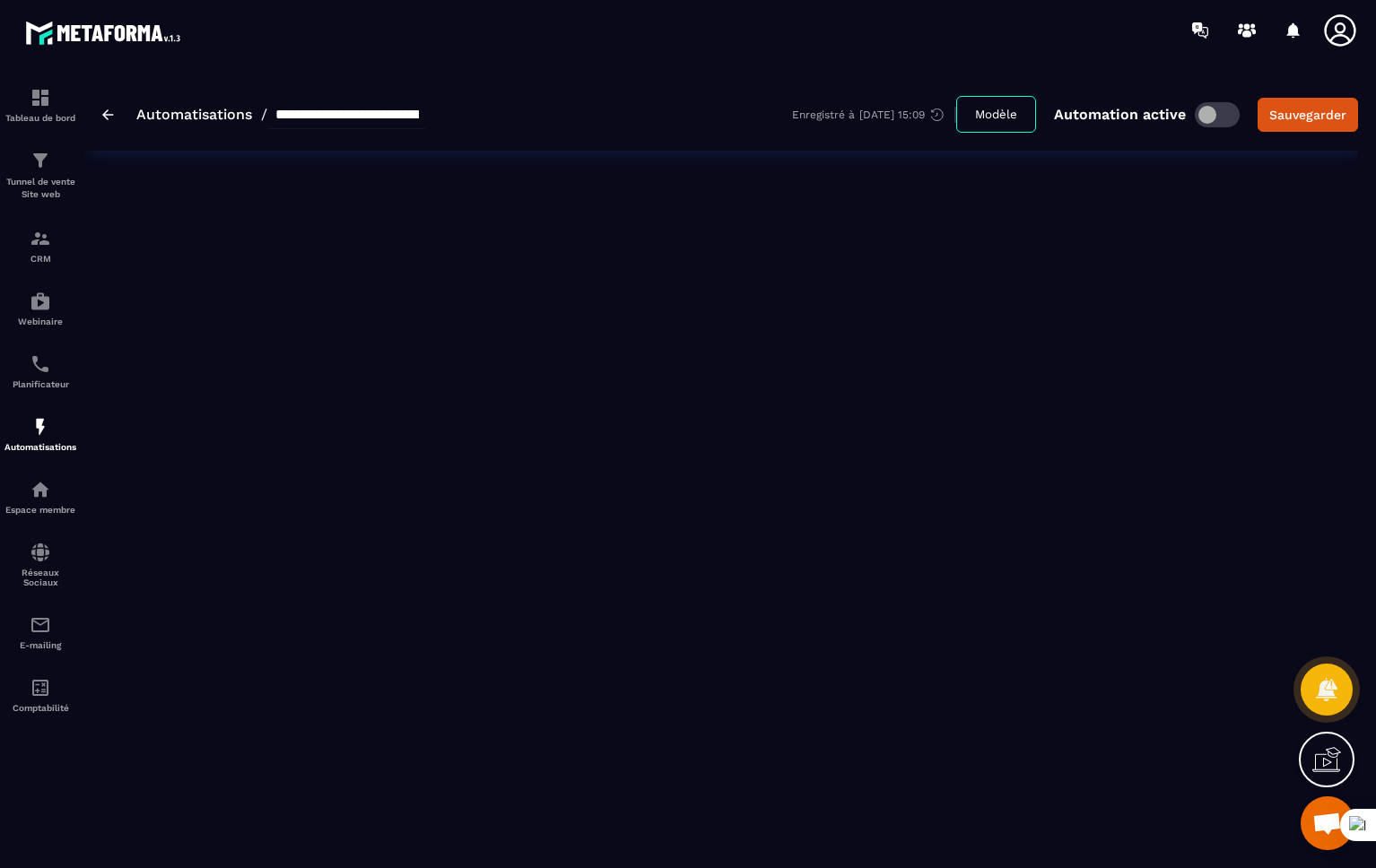
type input "**********"
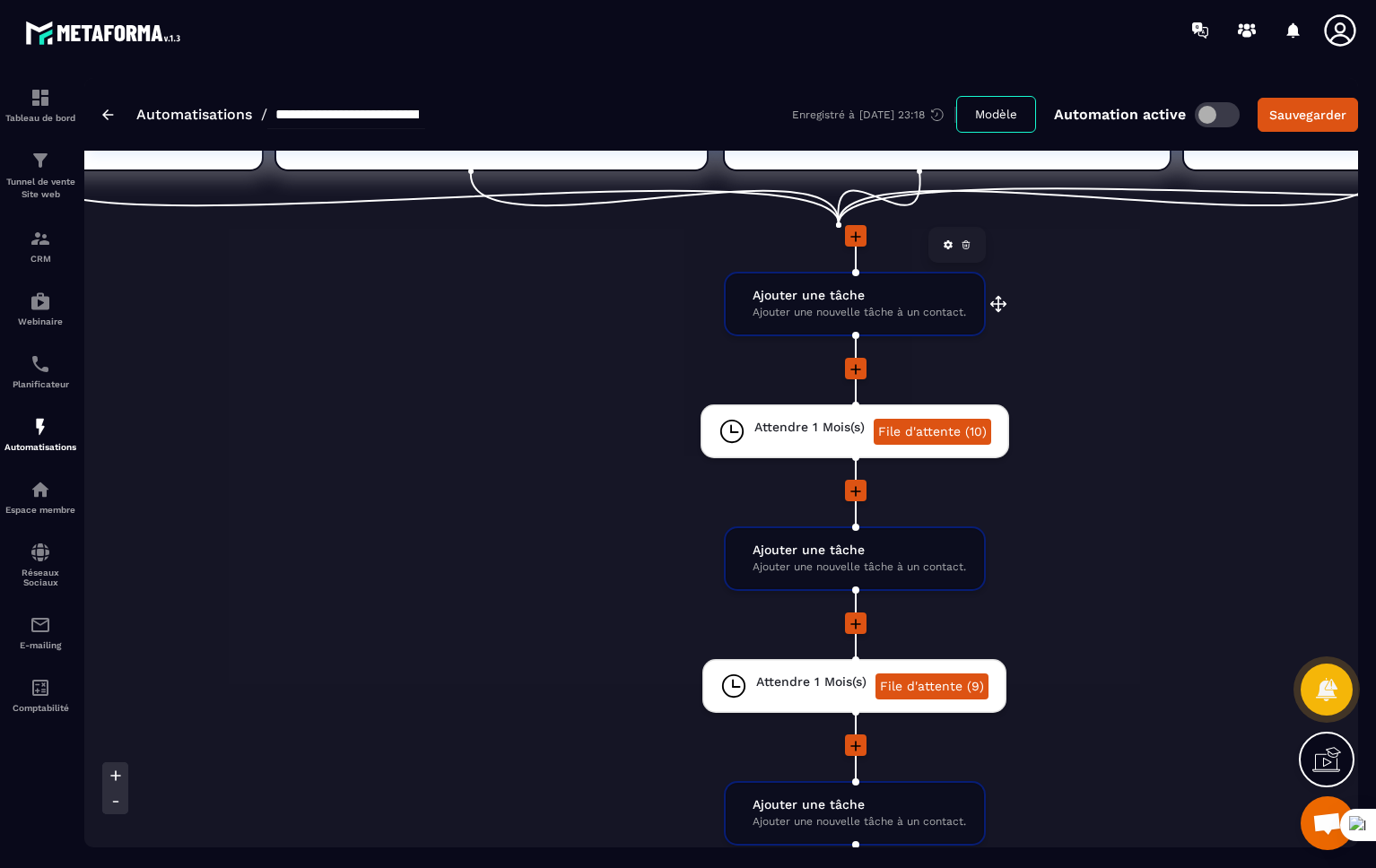
click at [788, 293] on span "Ajouter une tâche" at bounding box center [860, 295] width 213 height 17
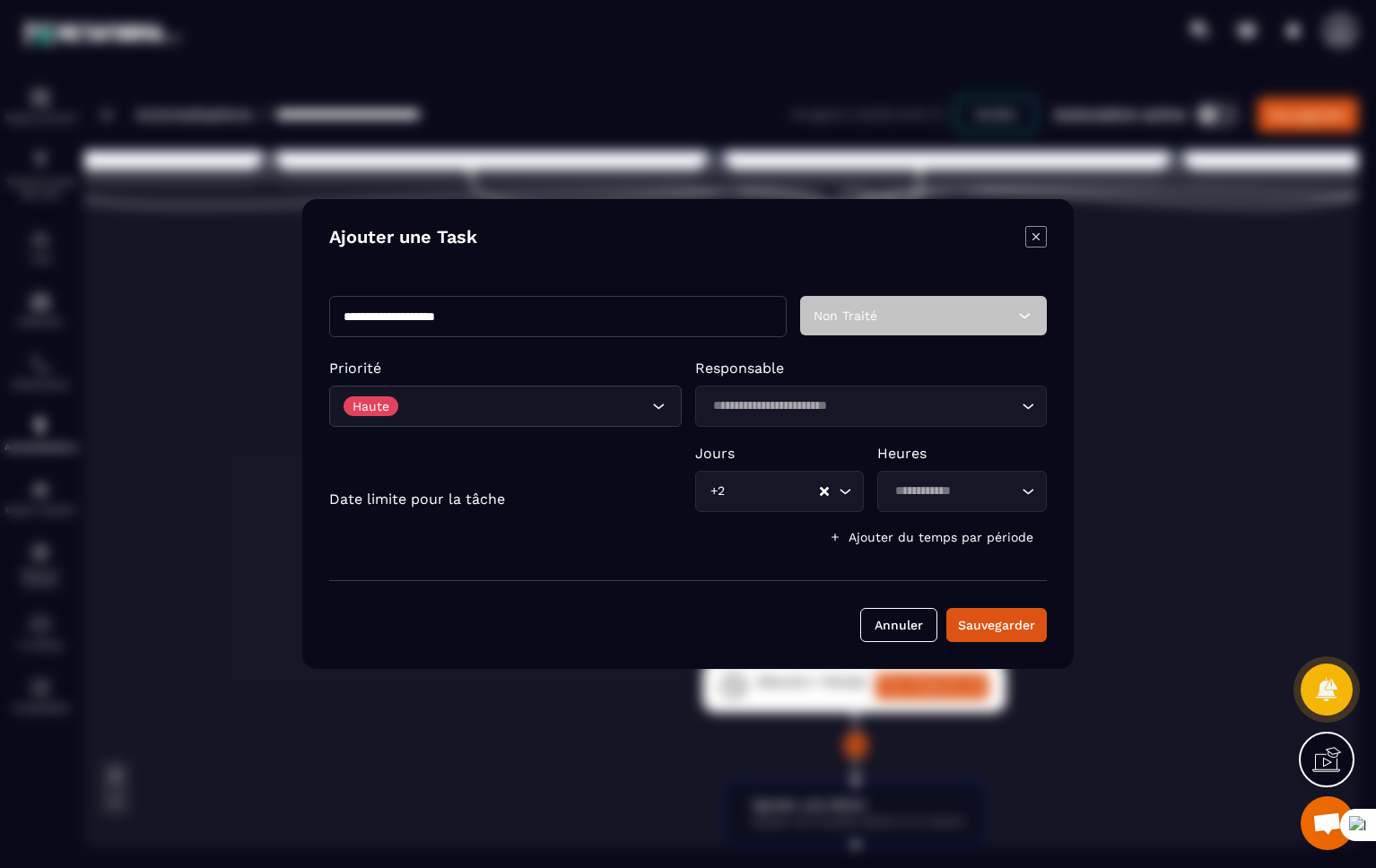
click at [1033, 234] on icon "Modal window" at bounding box center [1036, 237] width 8 height 8
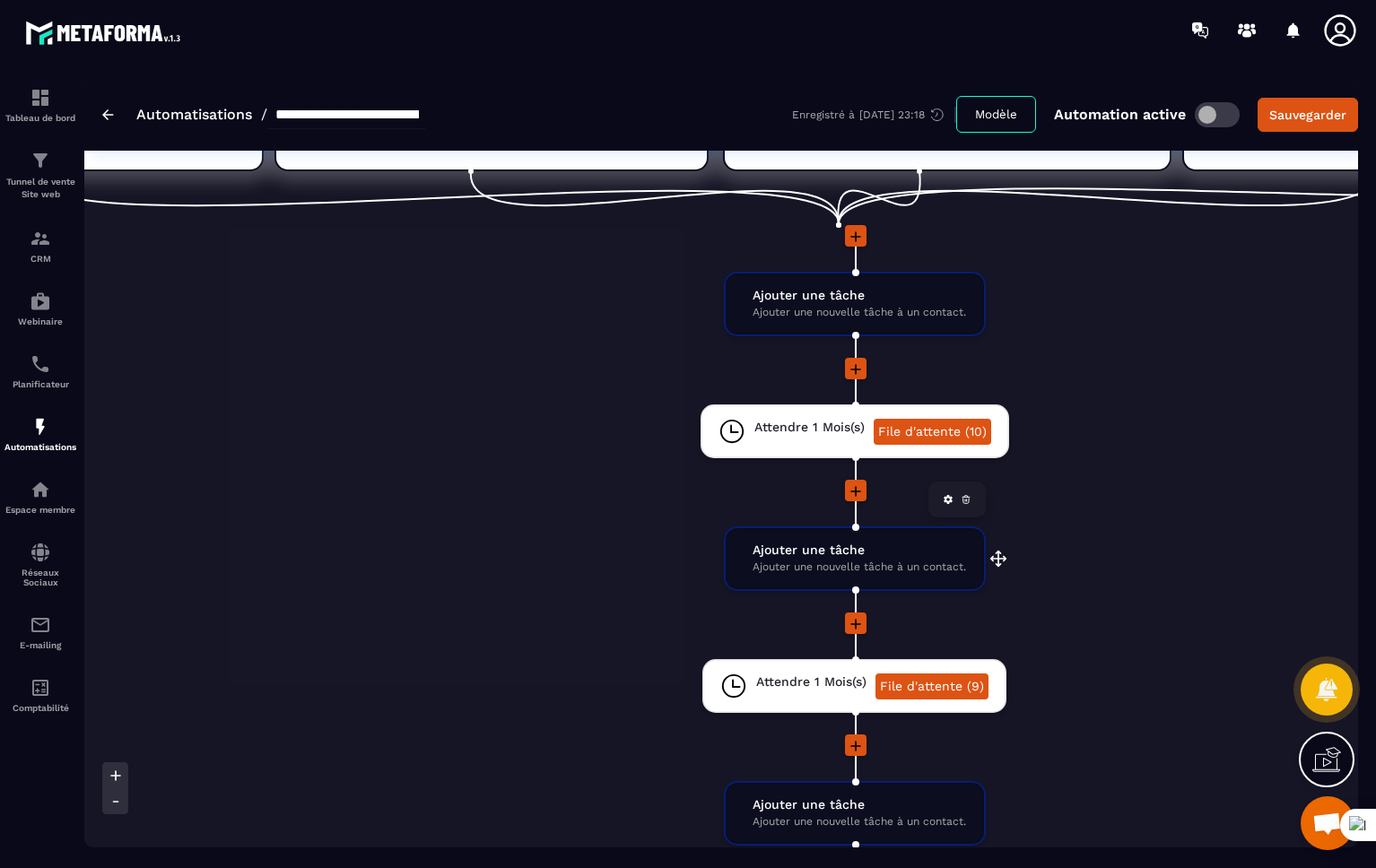
click at [887, 555] on span "Ajouter une tâche" at bounding box center [860, 550] width 213 height 17
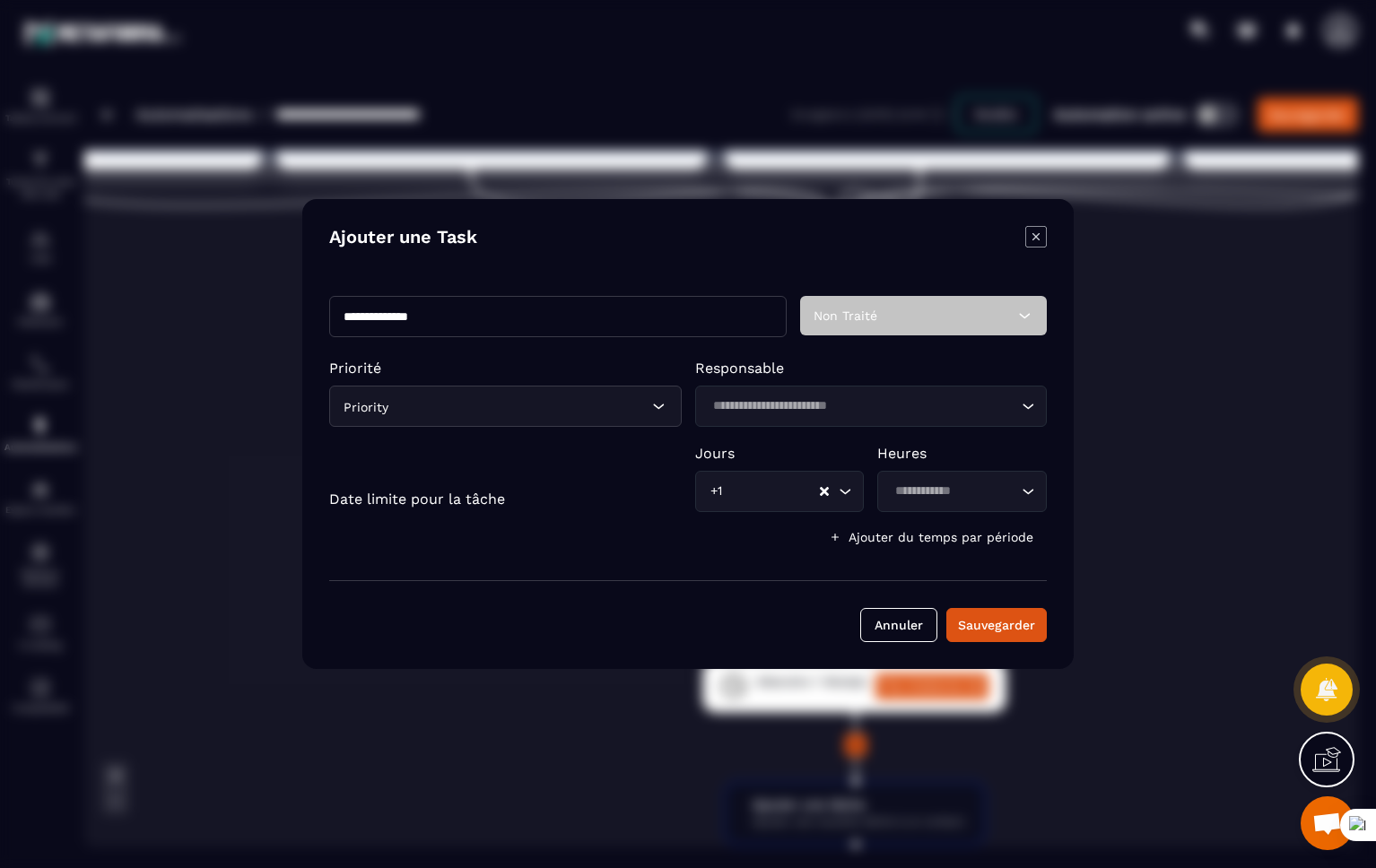
click at [1038, 240] on icon "Modal window" at bounding box center [1036, 236] width 22 height 22
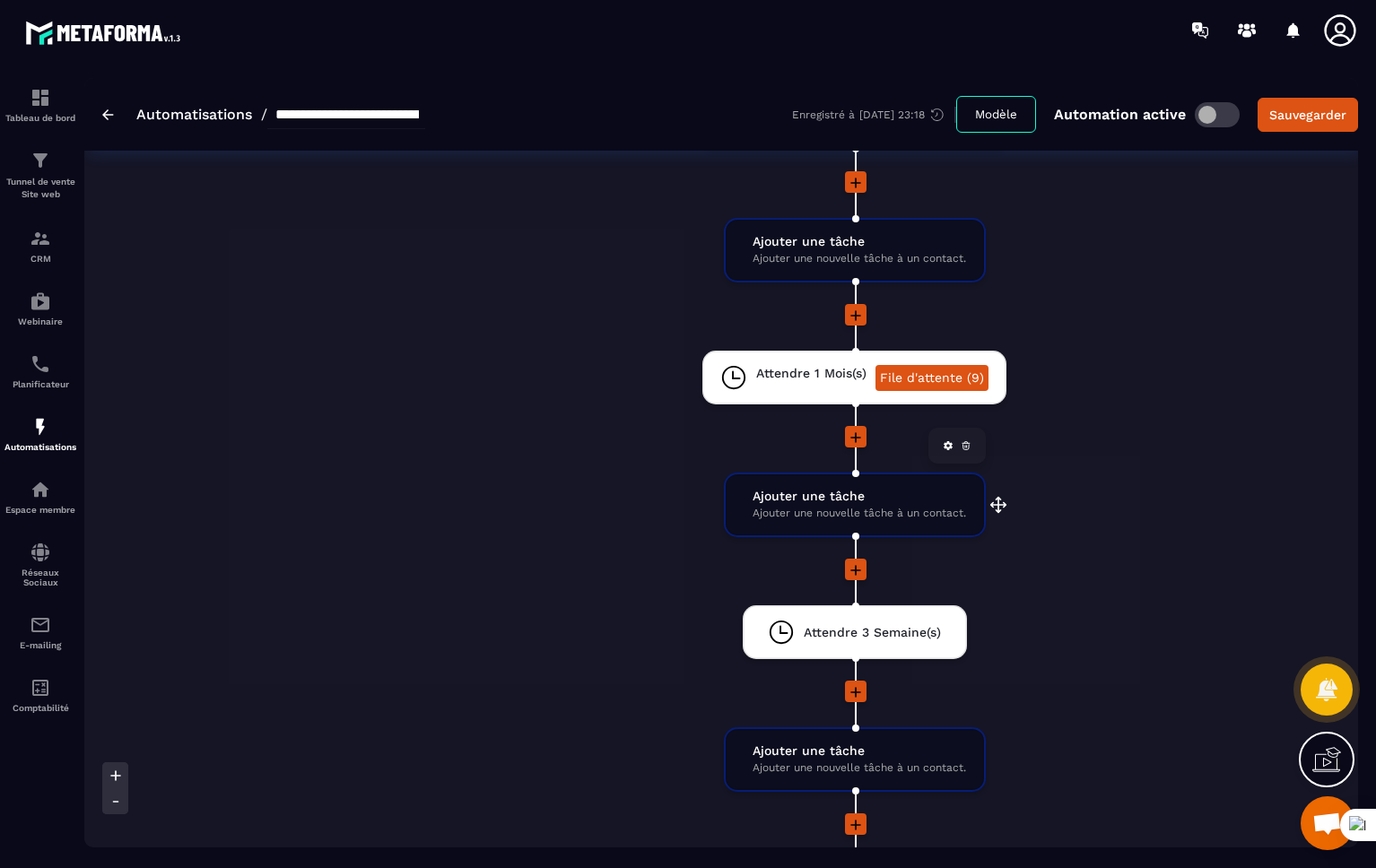
click at [894, 501] on span "Ajouter une tâche" at bounding box center [860, 496] width 213 height 17
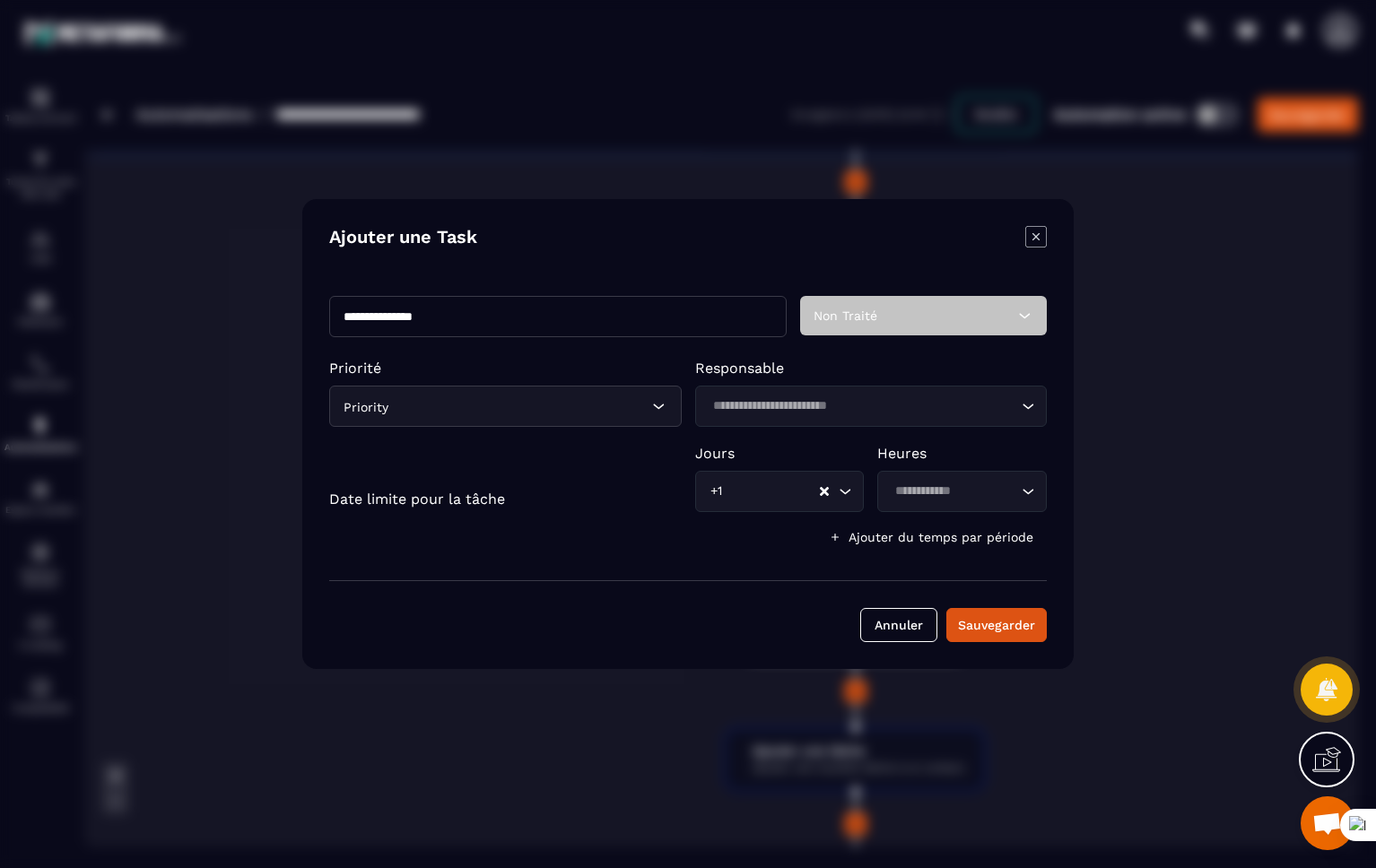
click at [1034, 235] on icon "Modal window" at bounding box center [1036, 237] width 8 height 8
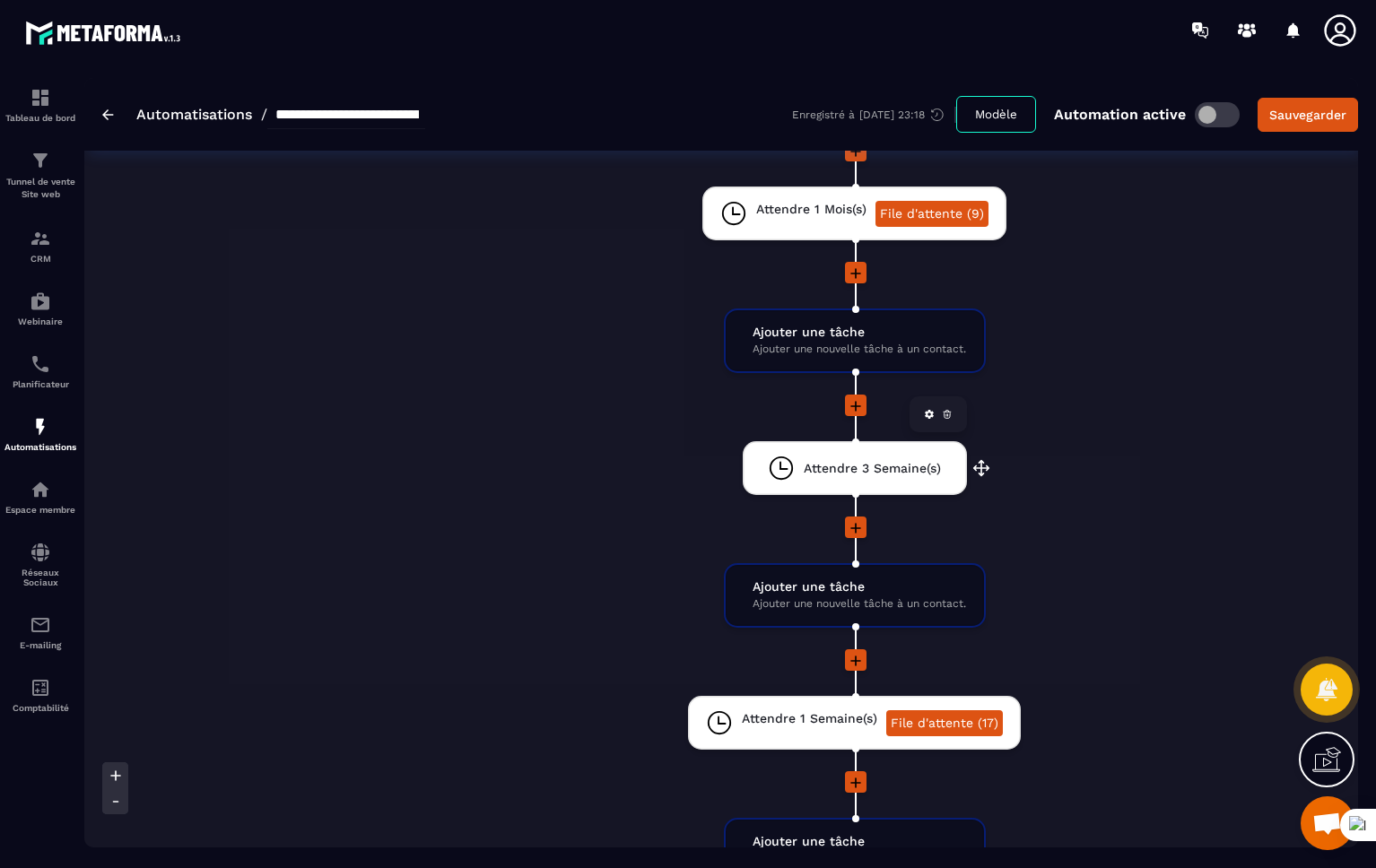
scroll to position [656, 0]
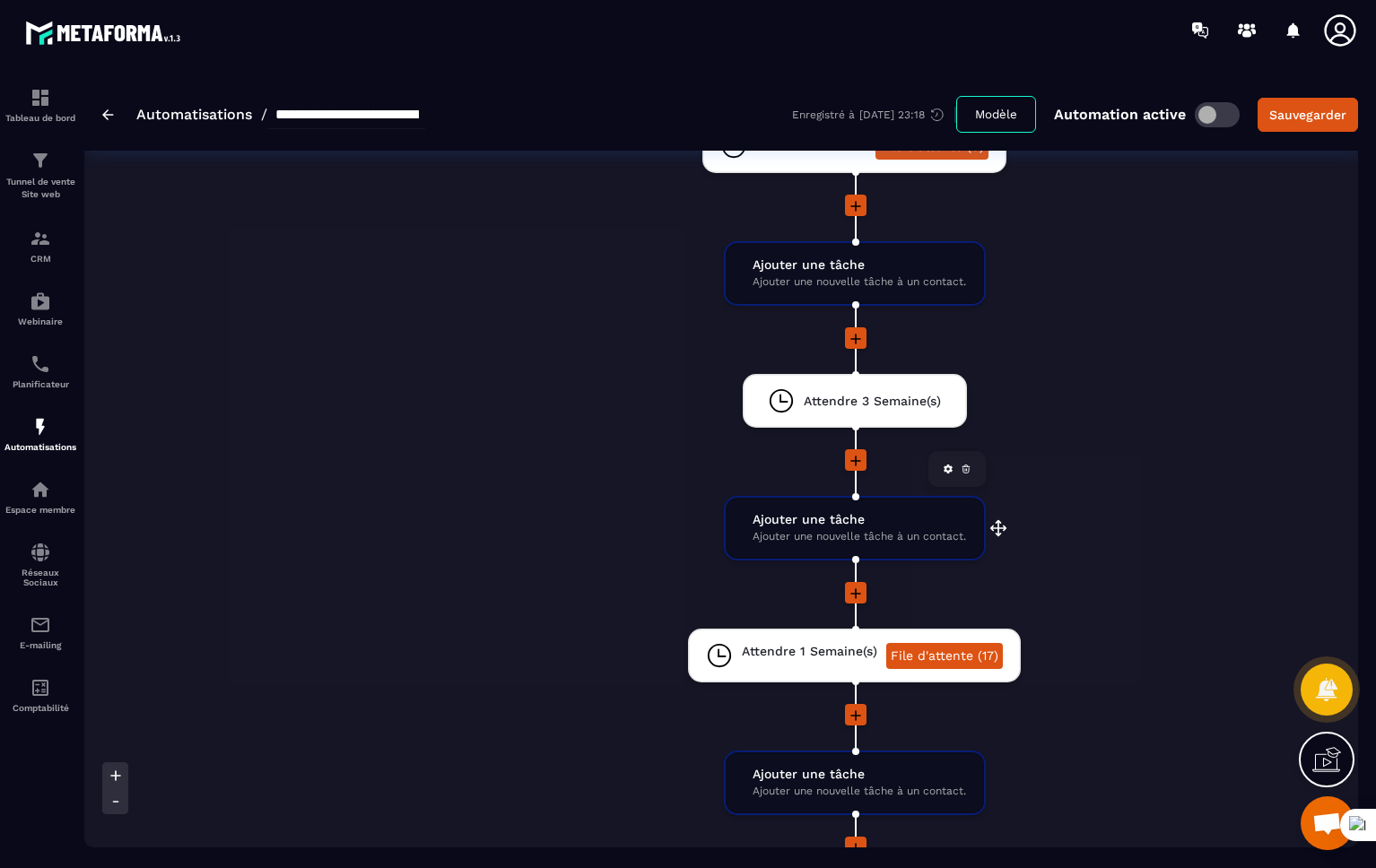
click at [796, 536] on span "Ajouter une nouvelle tâche à un contact." at bounding box center [860, 536] width 213 height 17
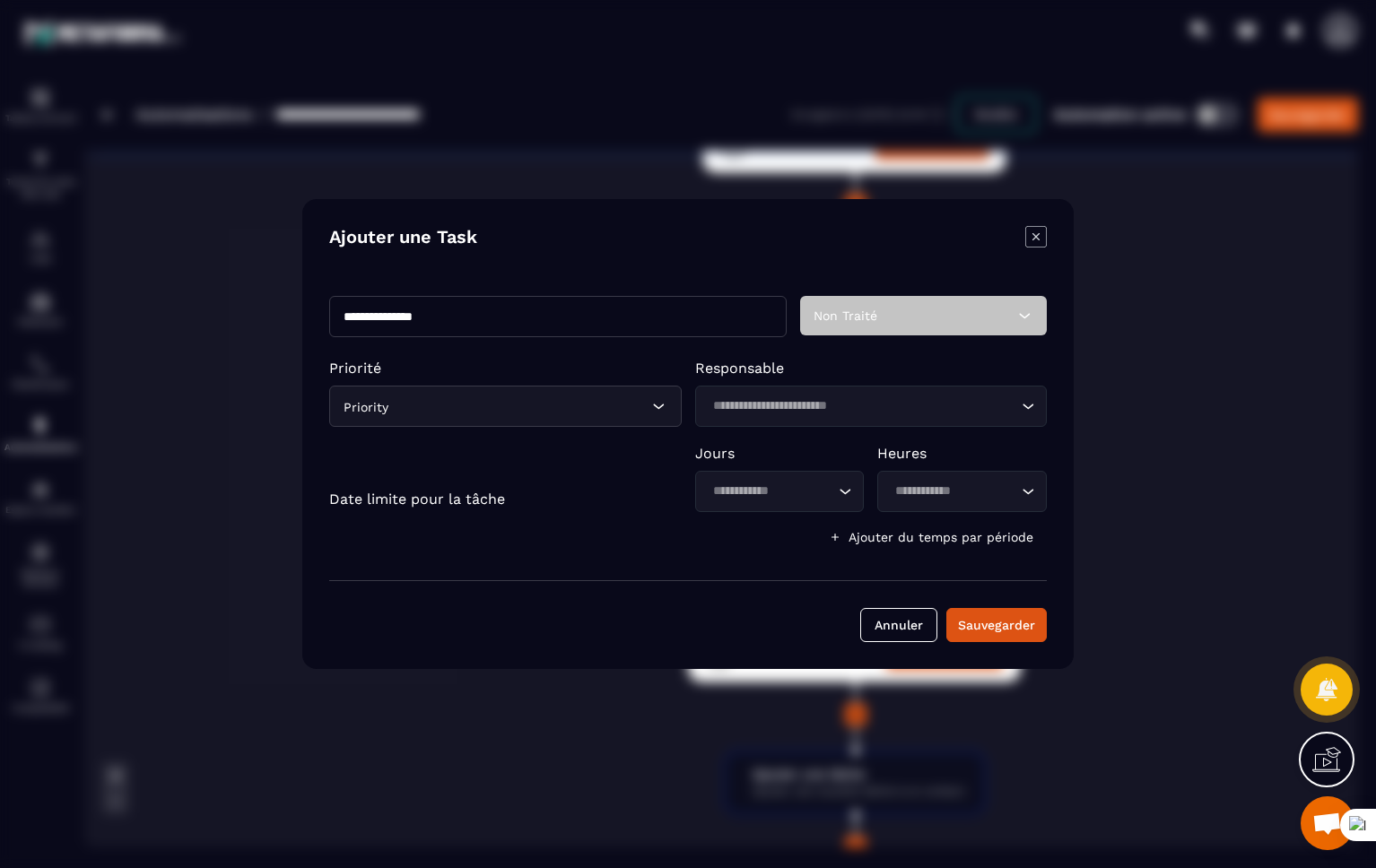
click at [1034, 236] on icon "Modal window" at bounding box center [1036, 236] width 22 height 22
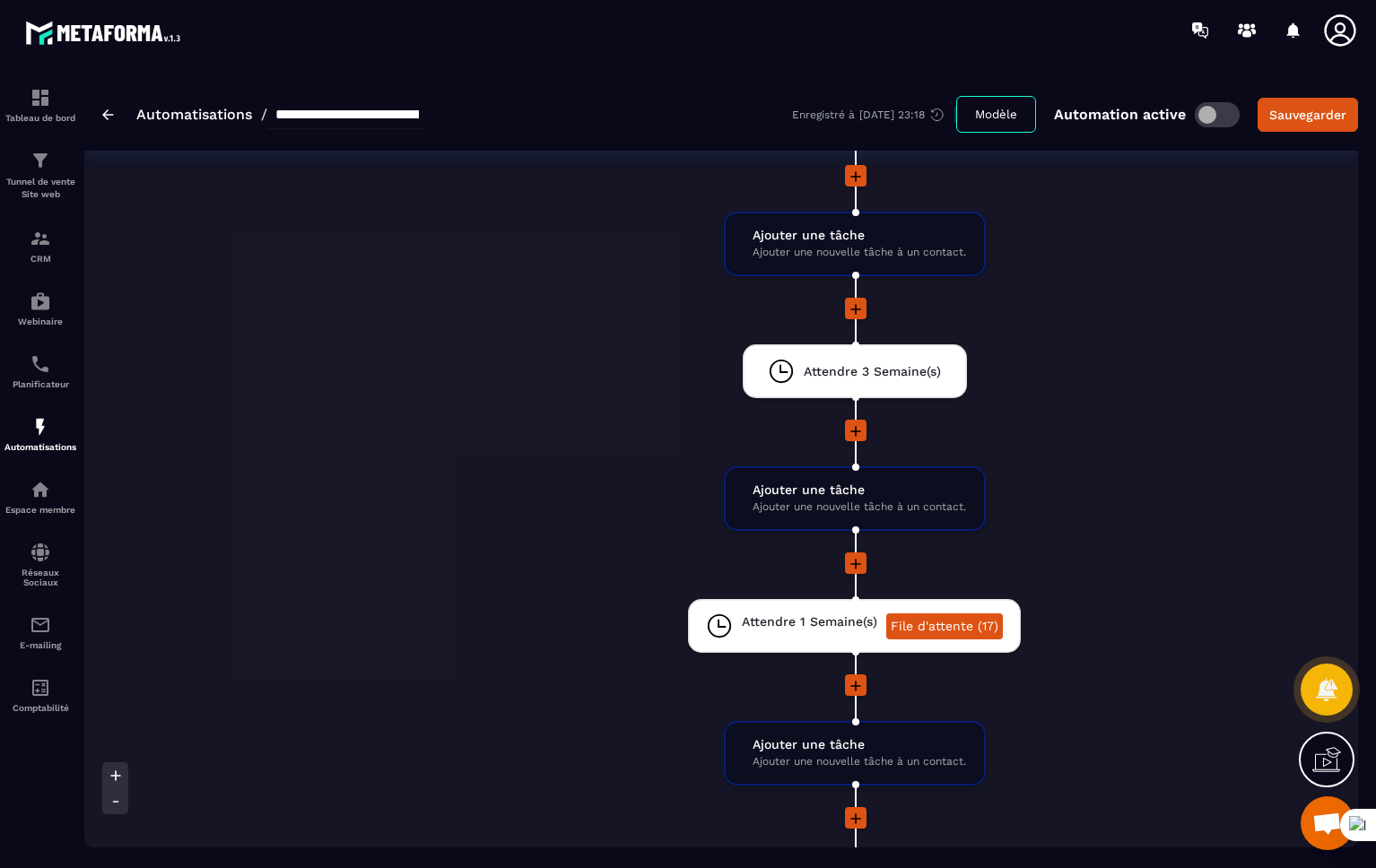
scroll to position [831, 0]
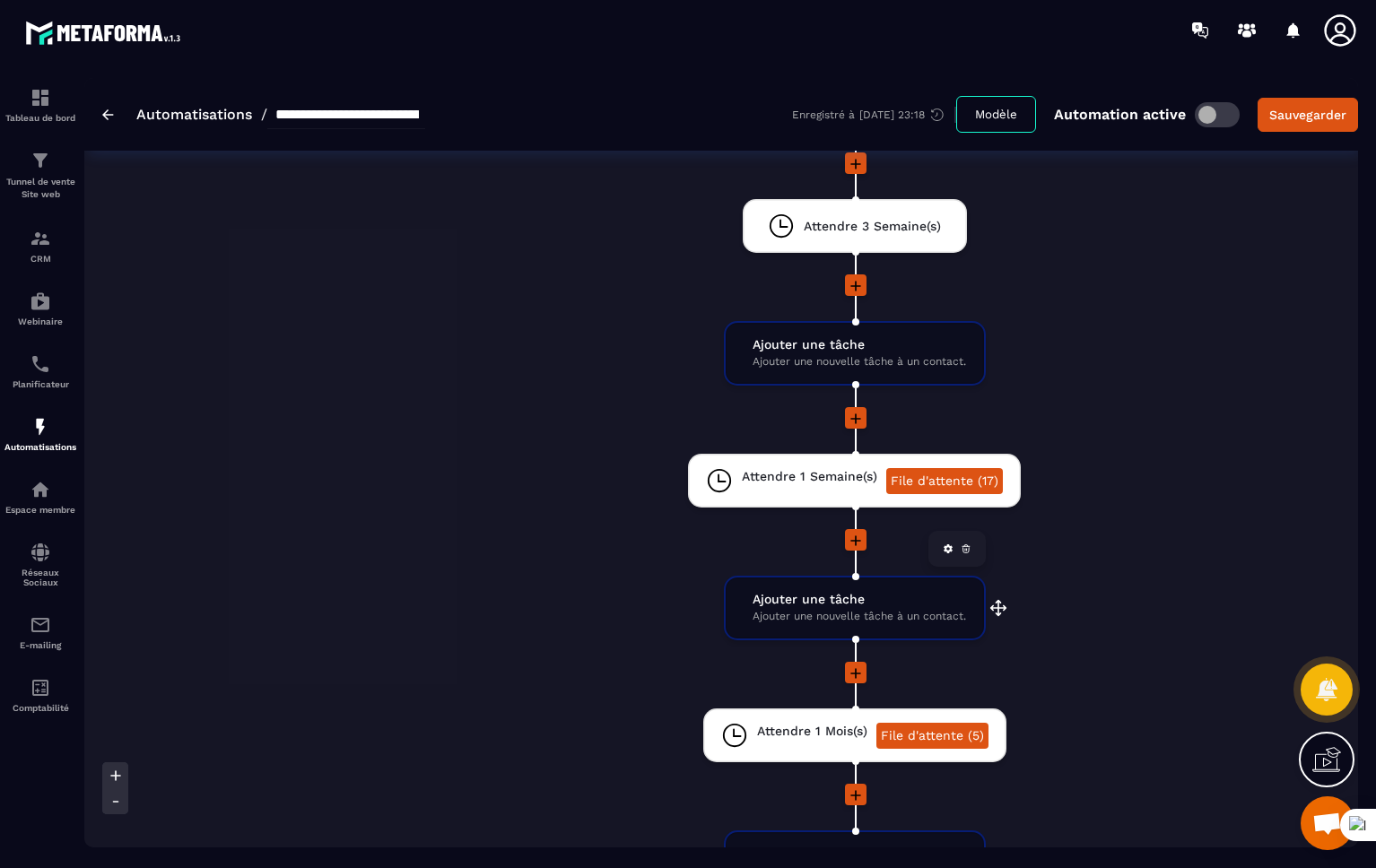
click at [769, 601] on span "Ajouter une tâche" at bounding box center [860, 599] width 213 height 17
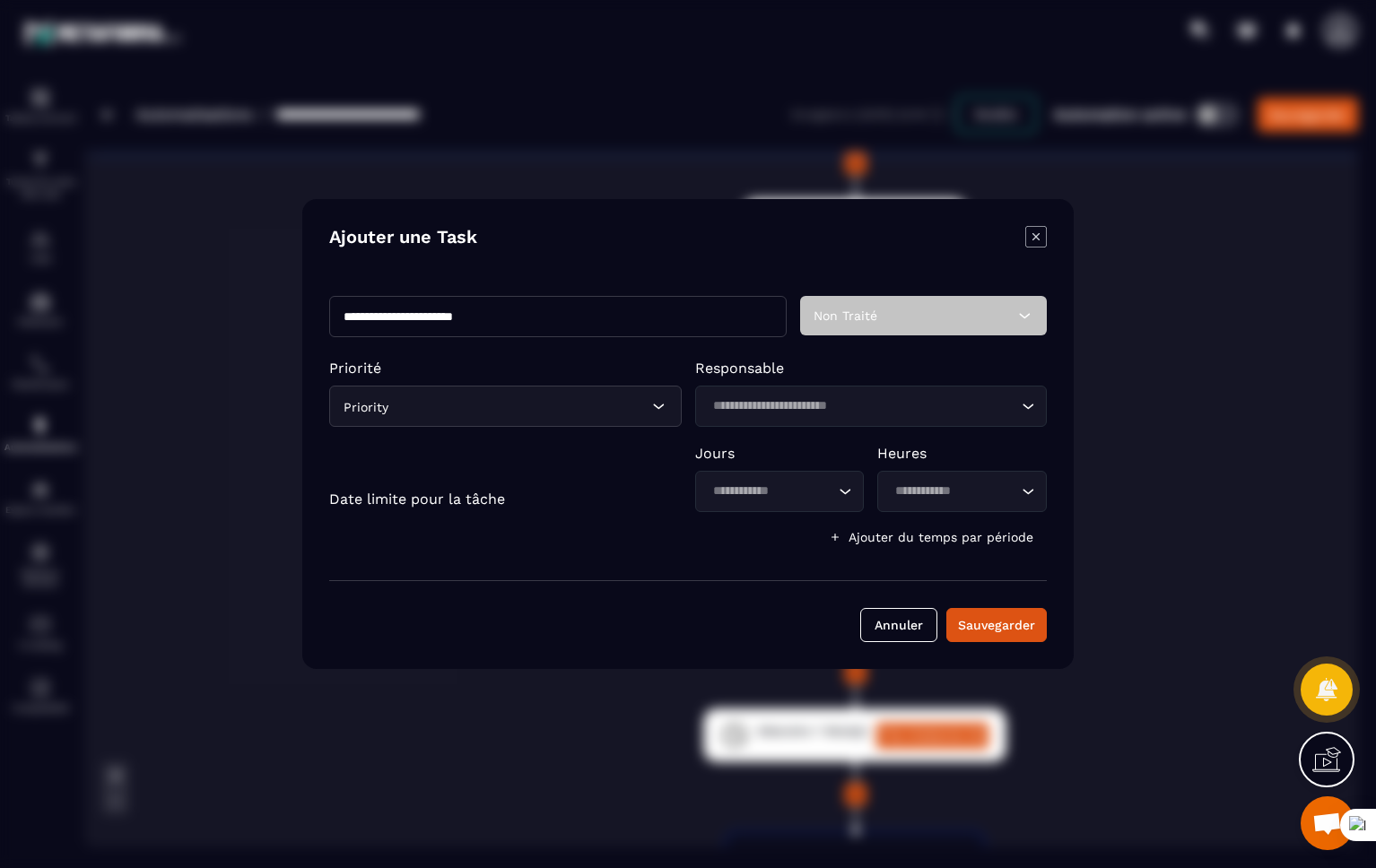
click at [1036, 237] on icon "Modal window" at bounding box center [1036, 237] width 8 height 8
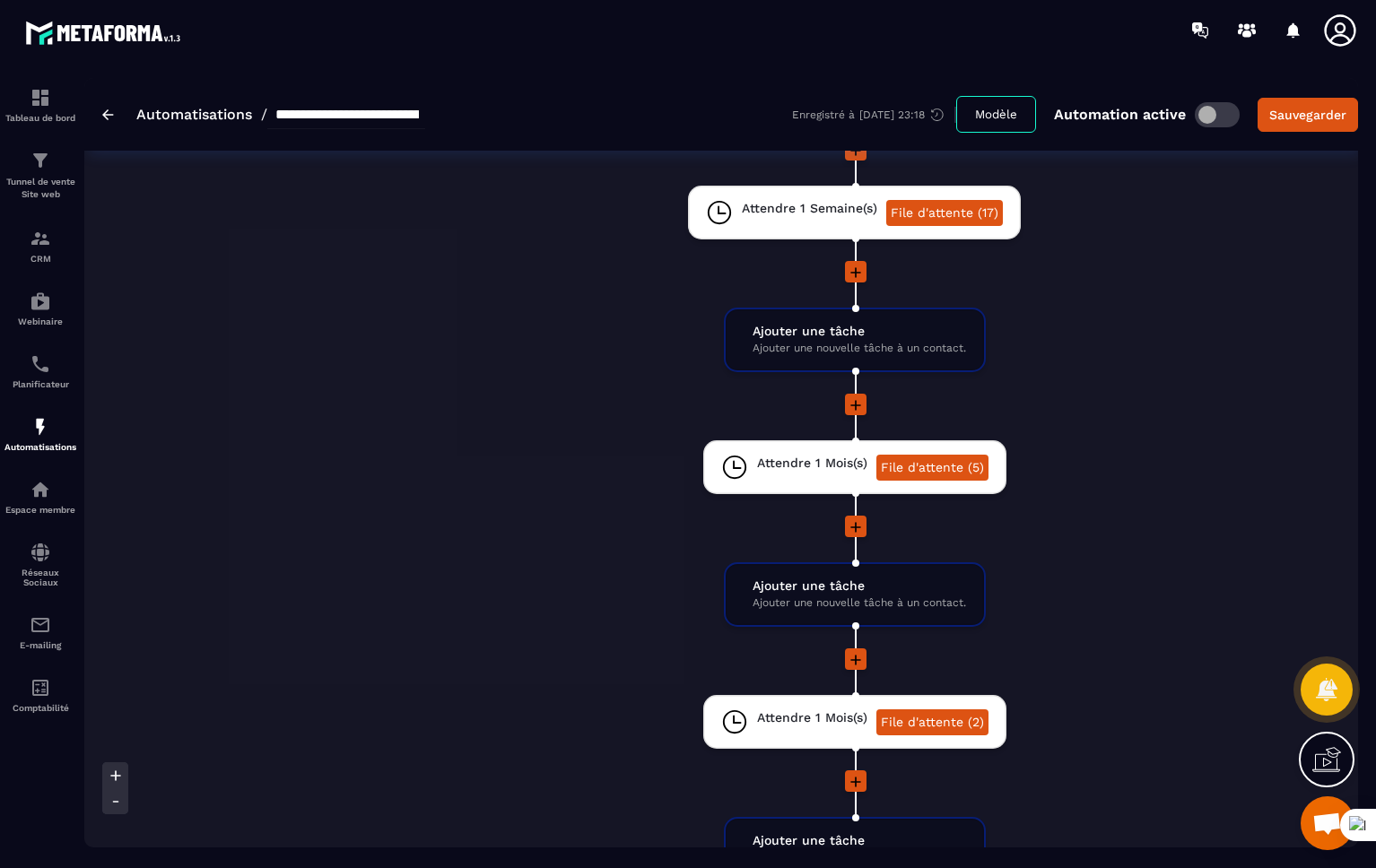
scroll to position [1154, 0]
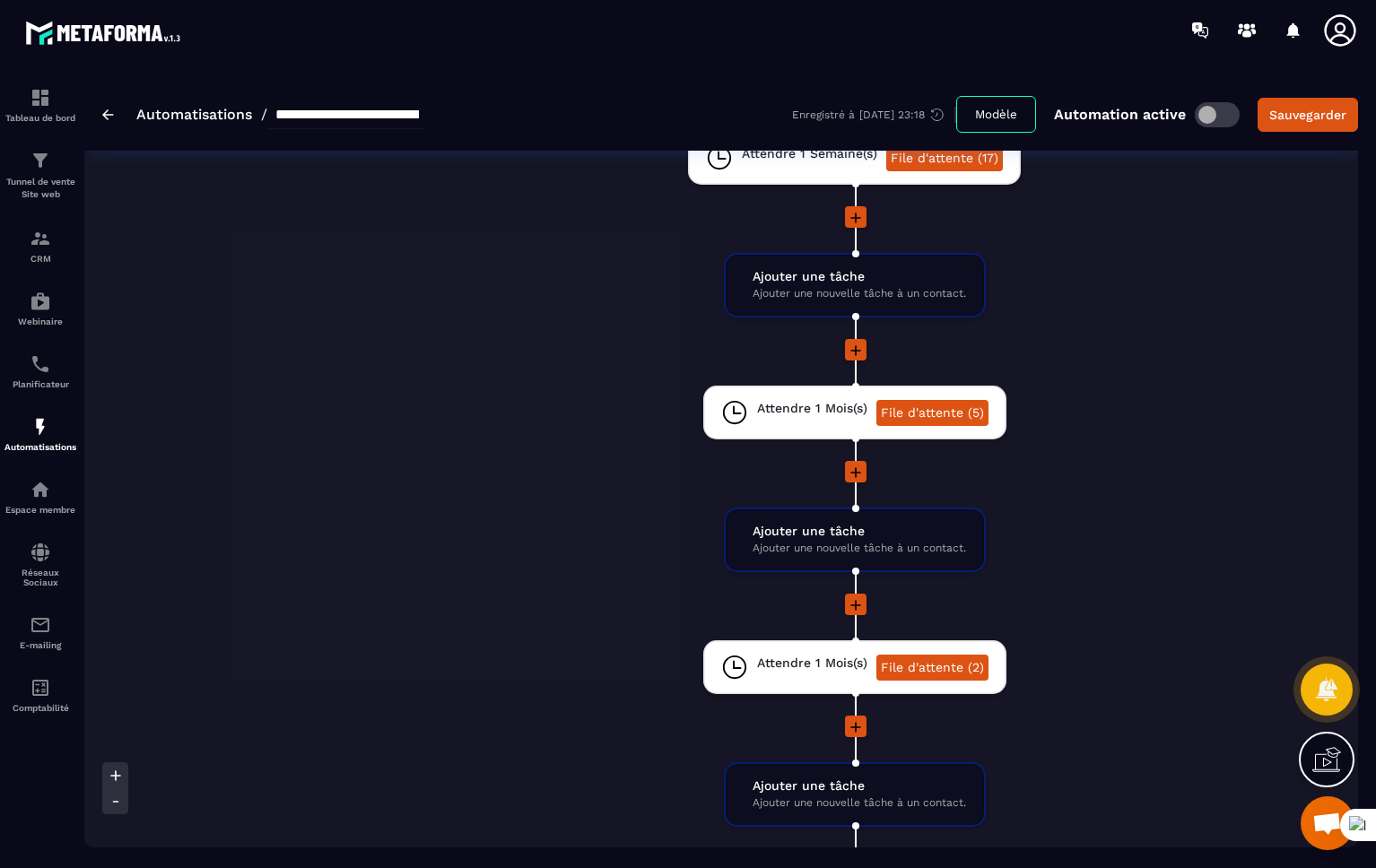
click at [767, 527] on span "Ajouter une tâche" at bounding box center [860, 532] width 213 height 17
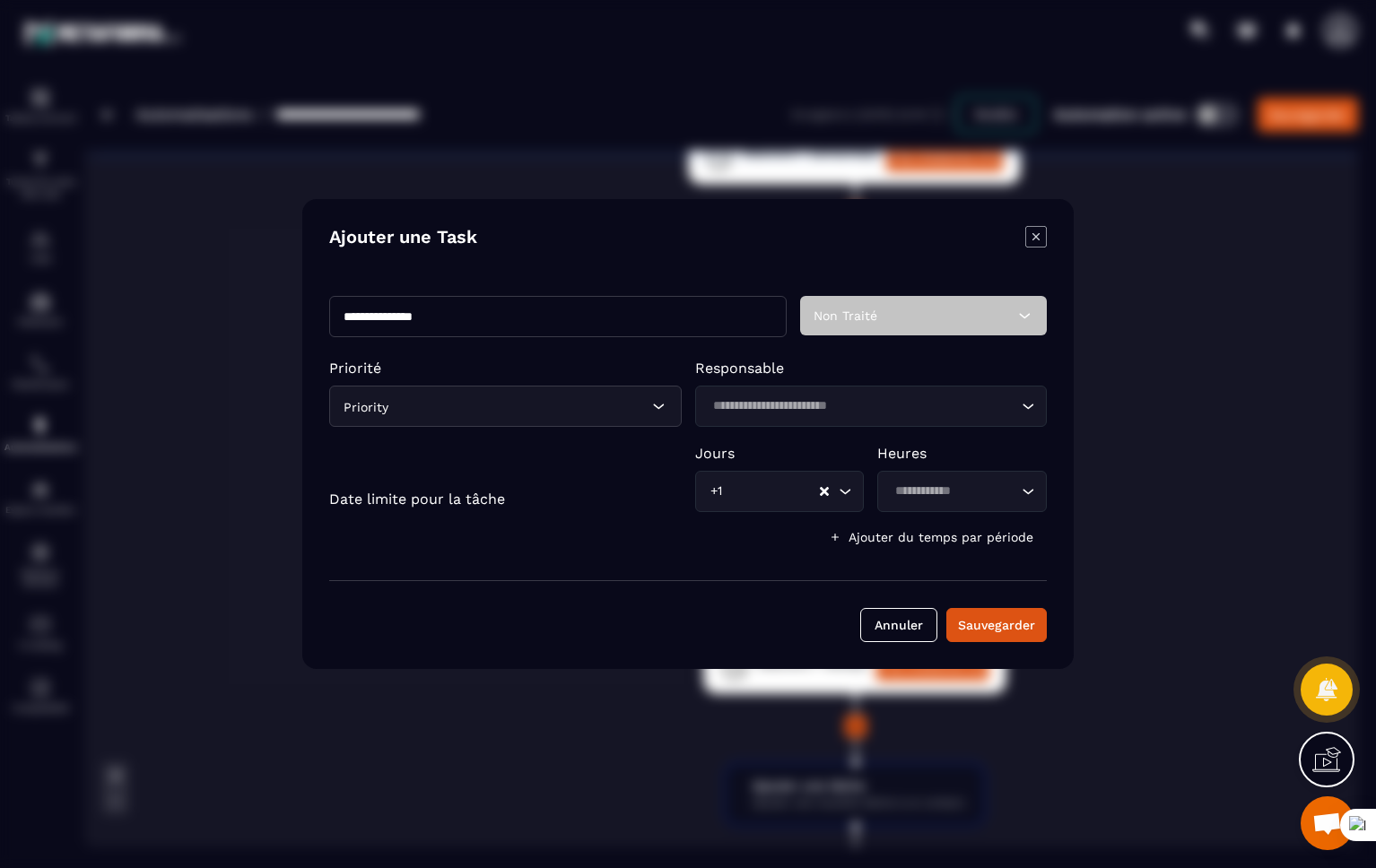
click at [1027, 240] on icon "Modal window" at bounding box center [1036, 236] width 22 height 22
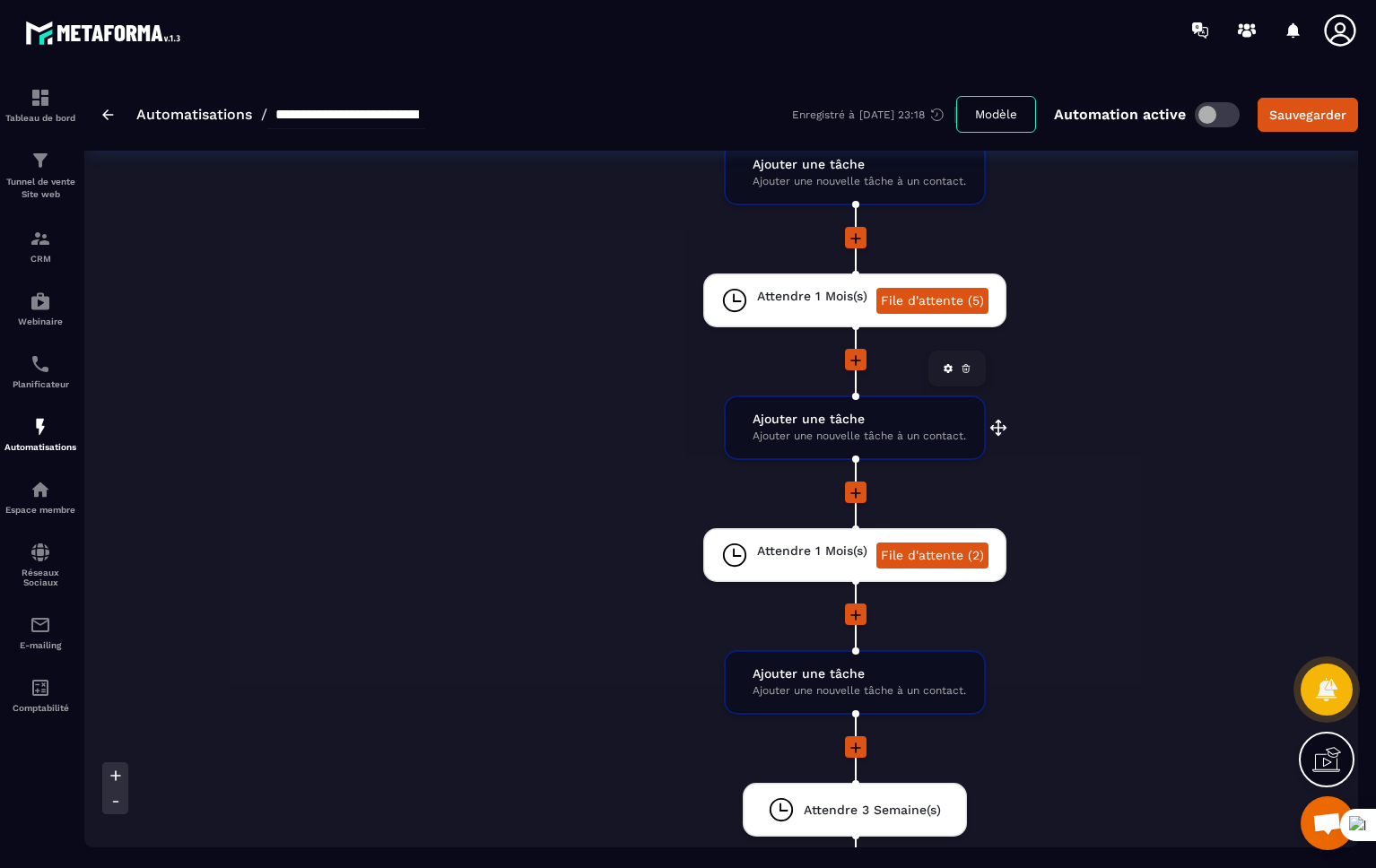
scroll to position [1520, 0]
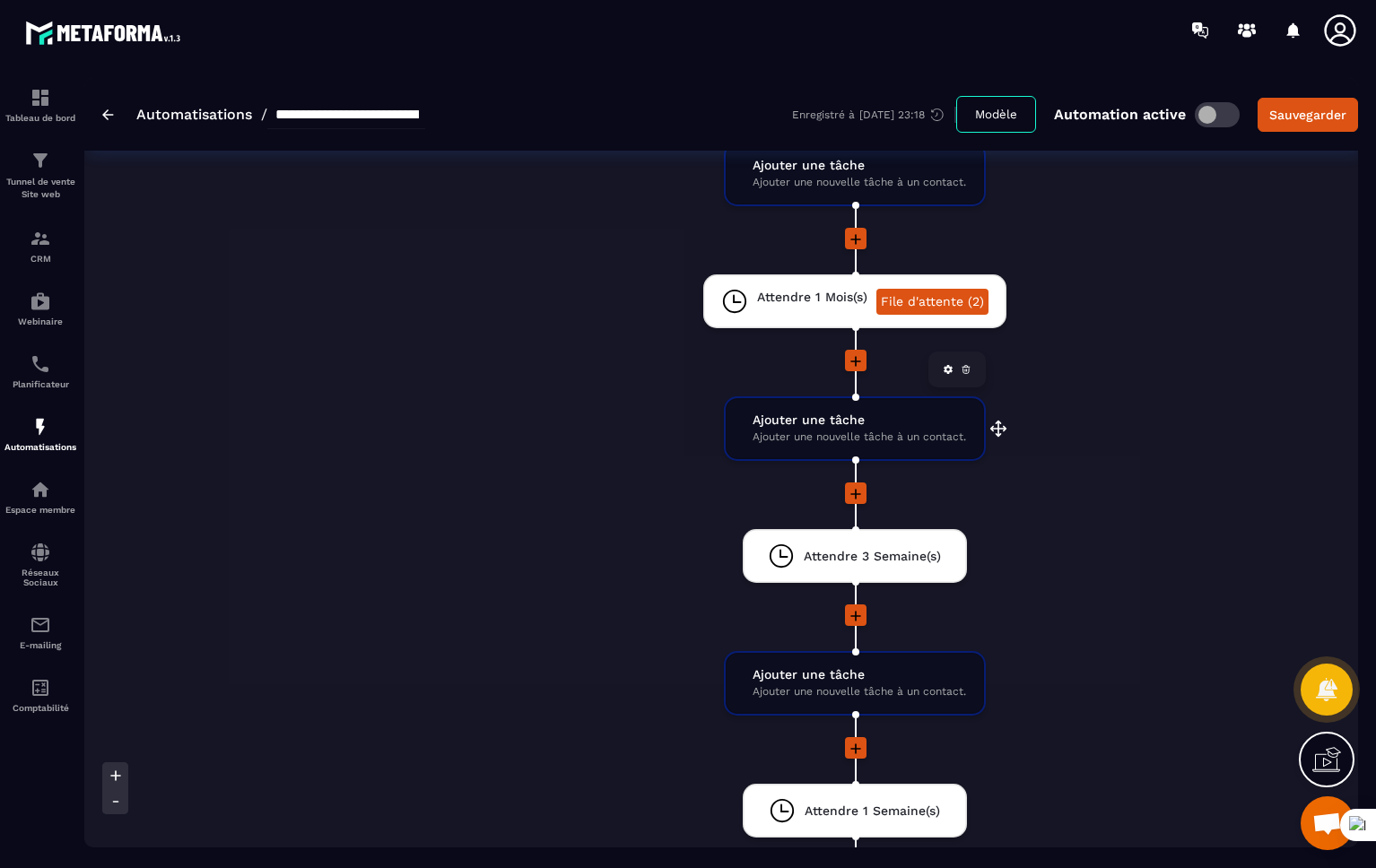
click at [778, 444] on span "Ajouter une nouvelle tâche à un contact." at bounding box center [860, 437] width 213 height 17
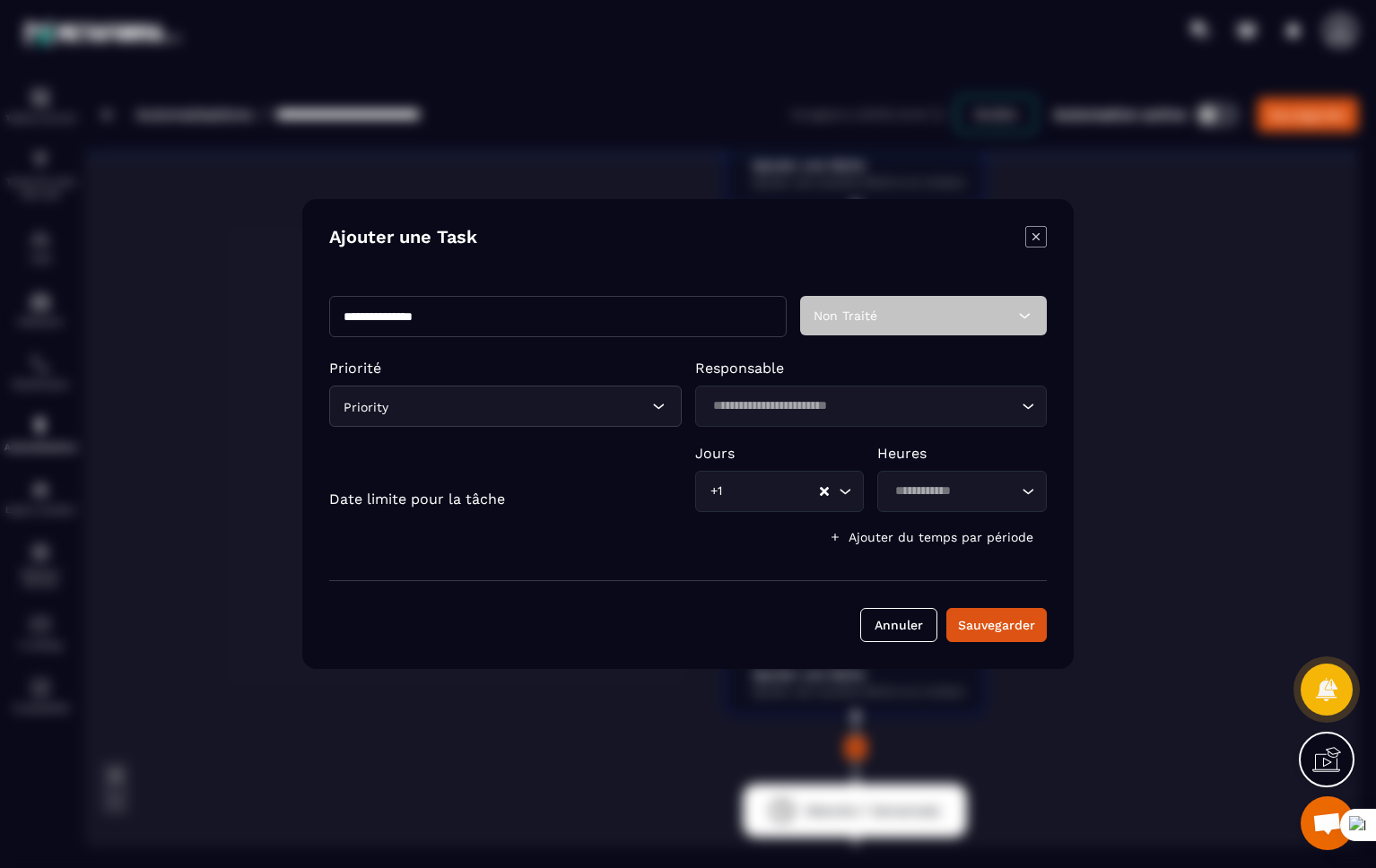
click at [1037, 240] on icon "Modal window" at bounding box center [1036, 236] width 22 height 22
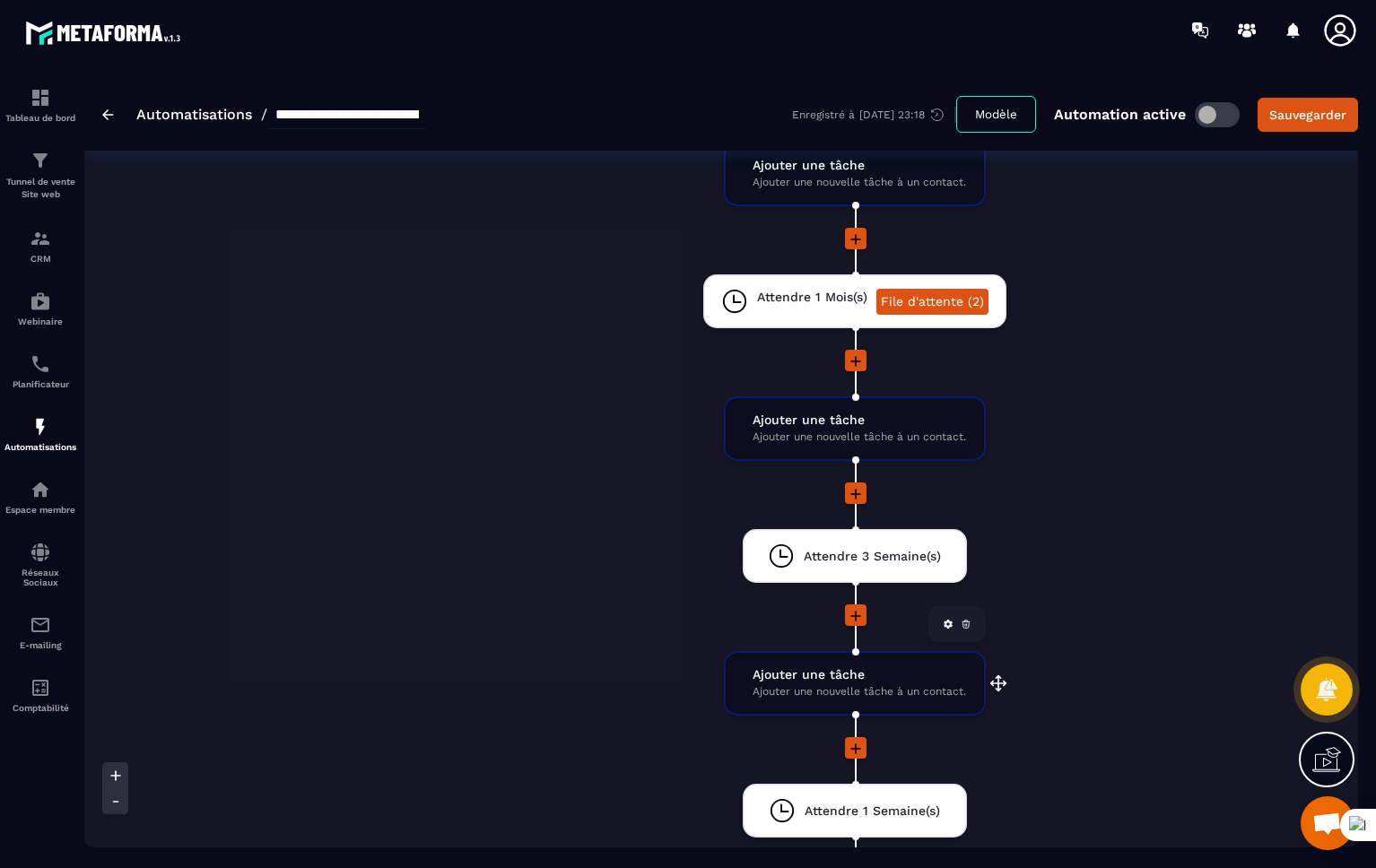
click at [772, 669] on span "Ajouter une tâche" at bounding box center [860, 675] width 213 height 17
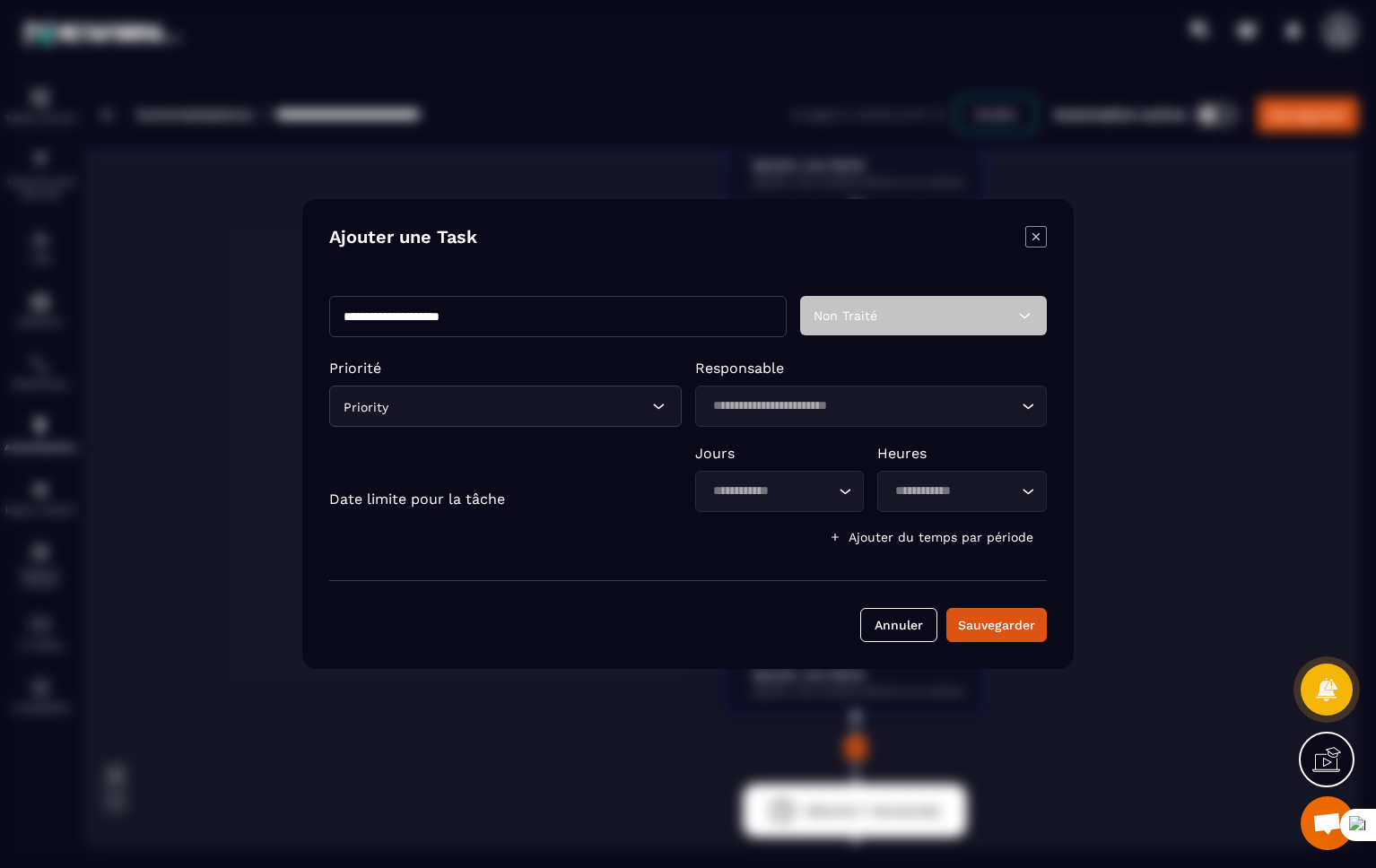
click at [1042, 240] on icon "Modal window" at bounding box center [1036, 236] width 22 height 22
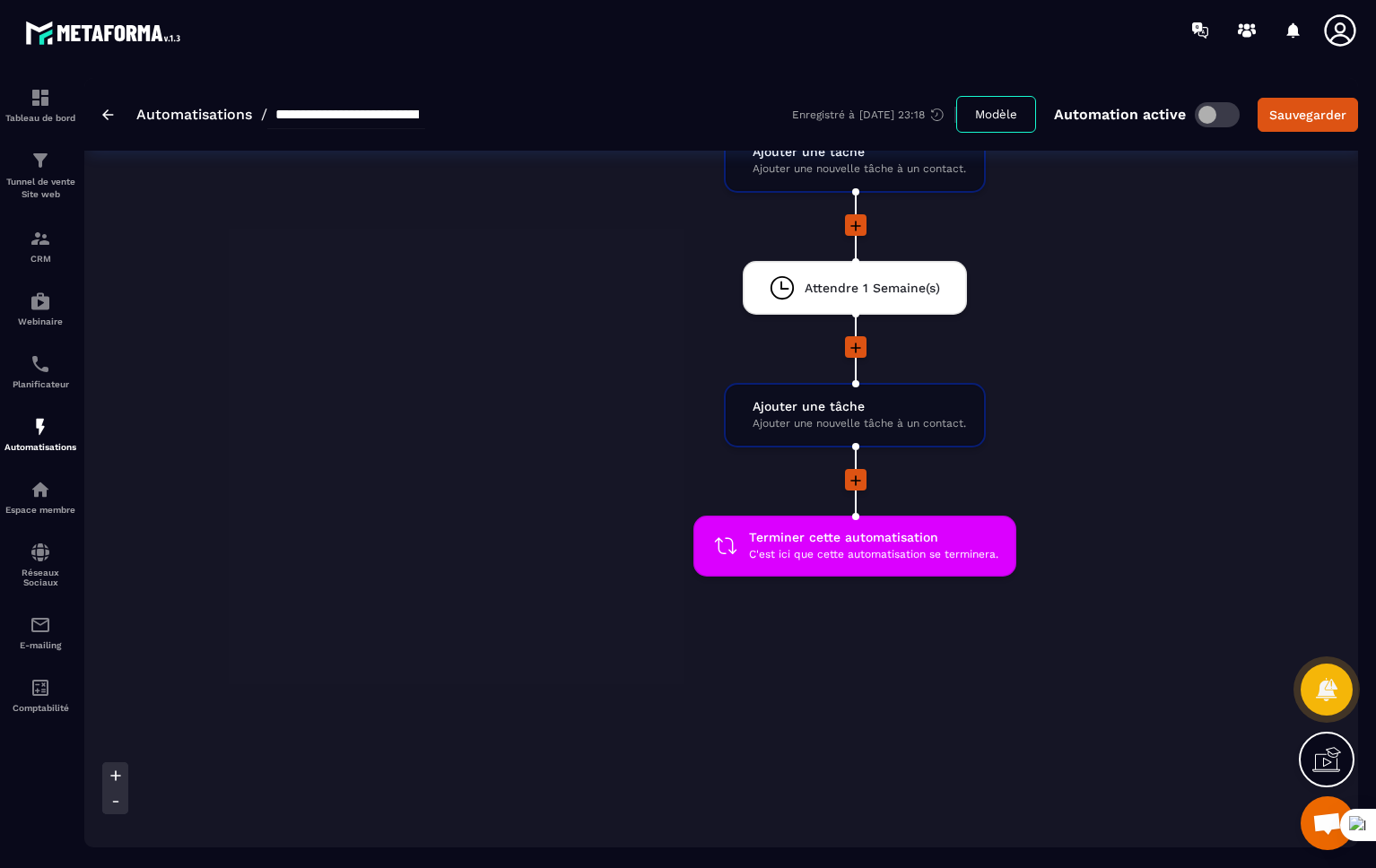
scroll to position [2049, 0]
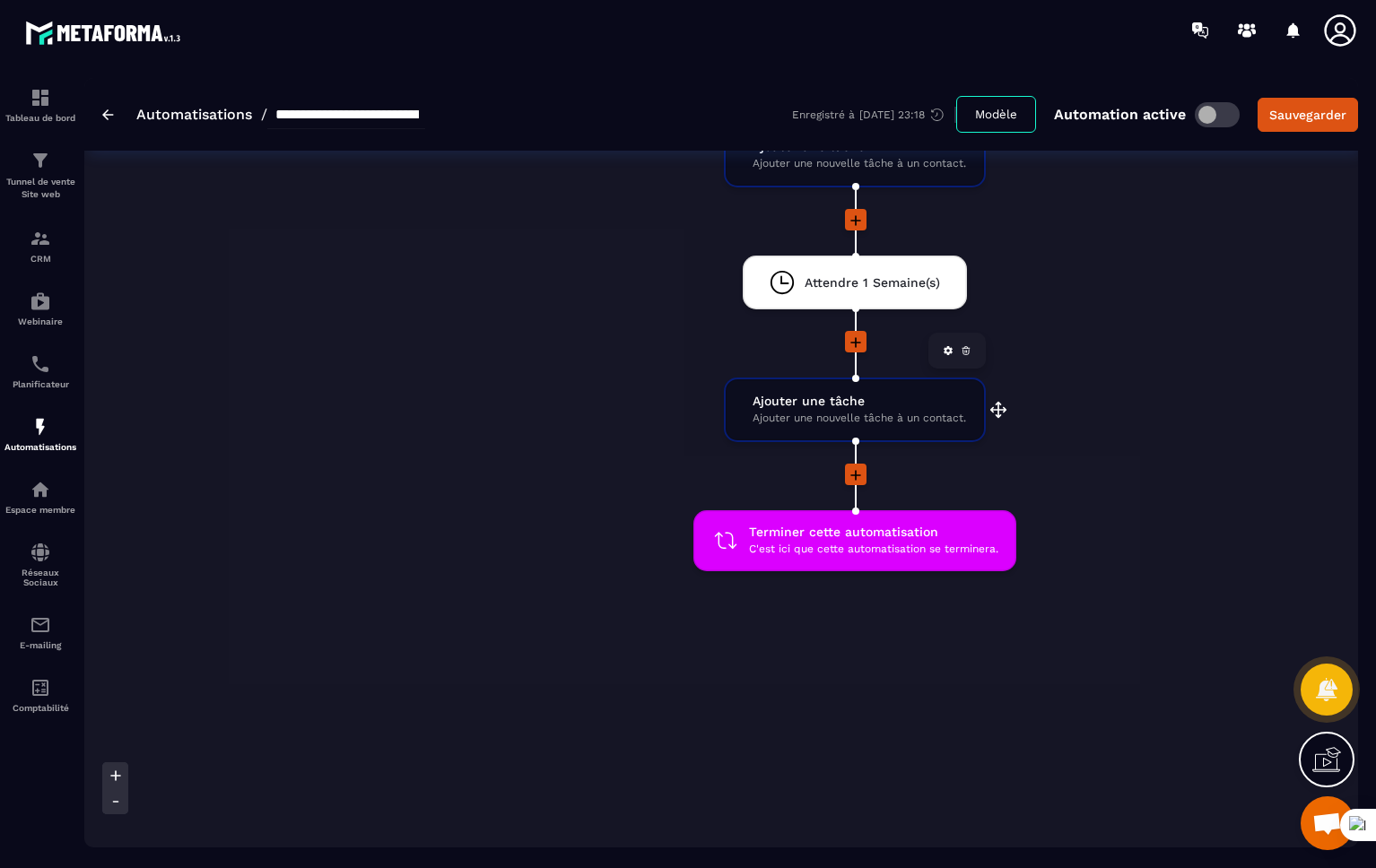
click at [794, 426] on span "Ajouter une nouvelle tâche à un contact." at bounding box center [860, 418] width 213 height 17
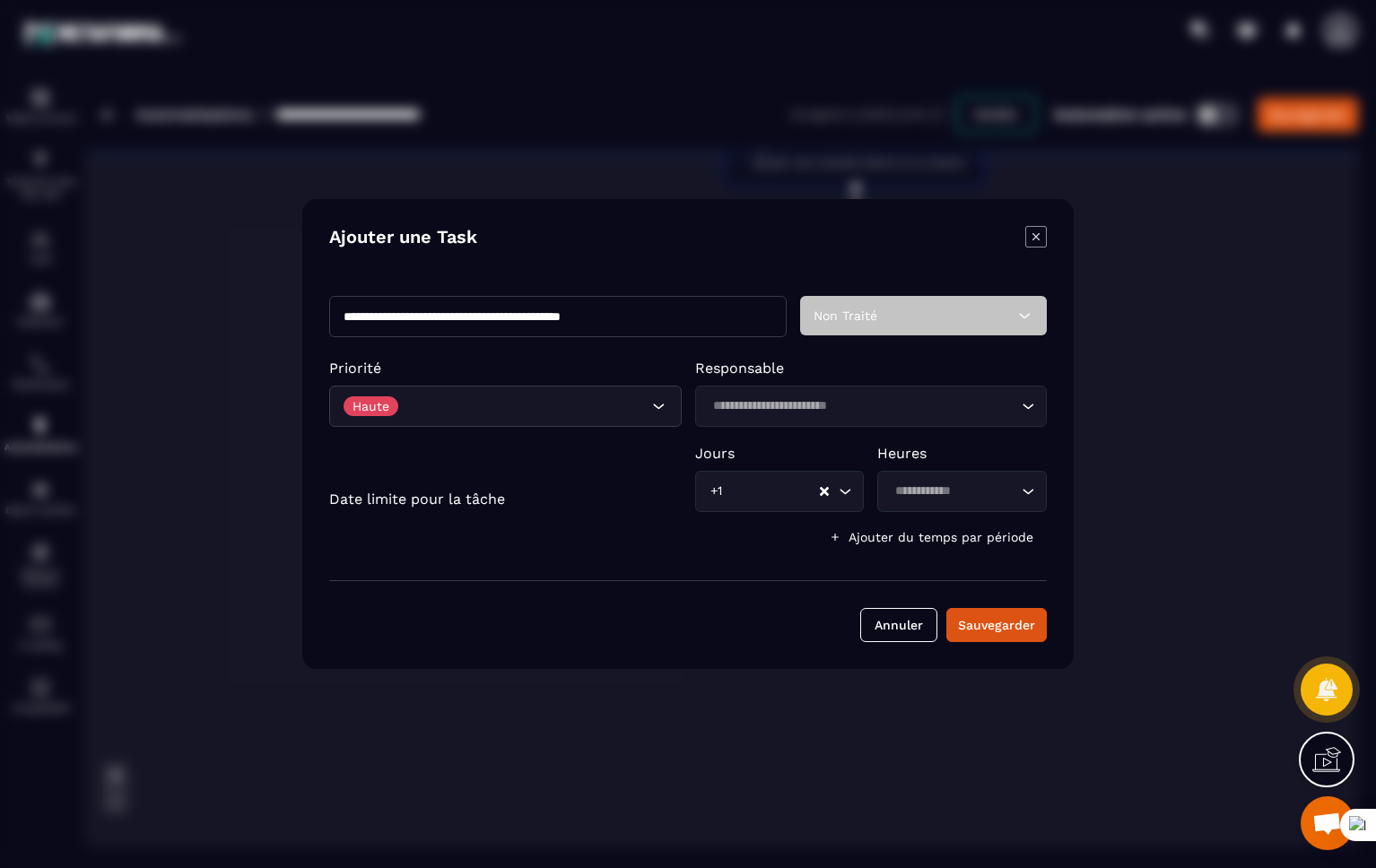
click at [1032, 234] on icon "Modal window" at bounding box center [1036, 236] width 22 height 22
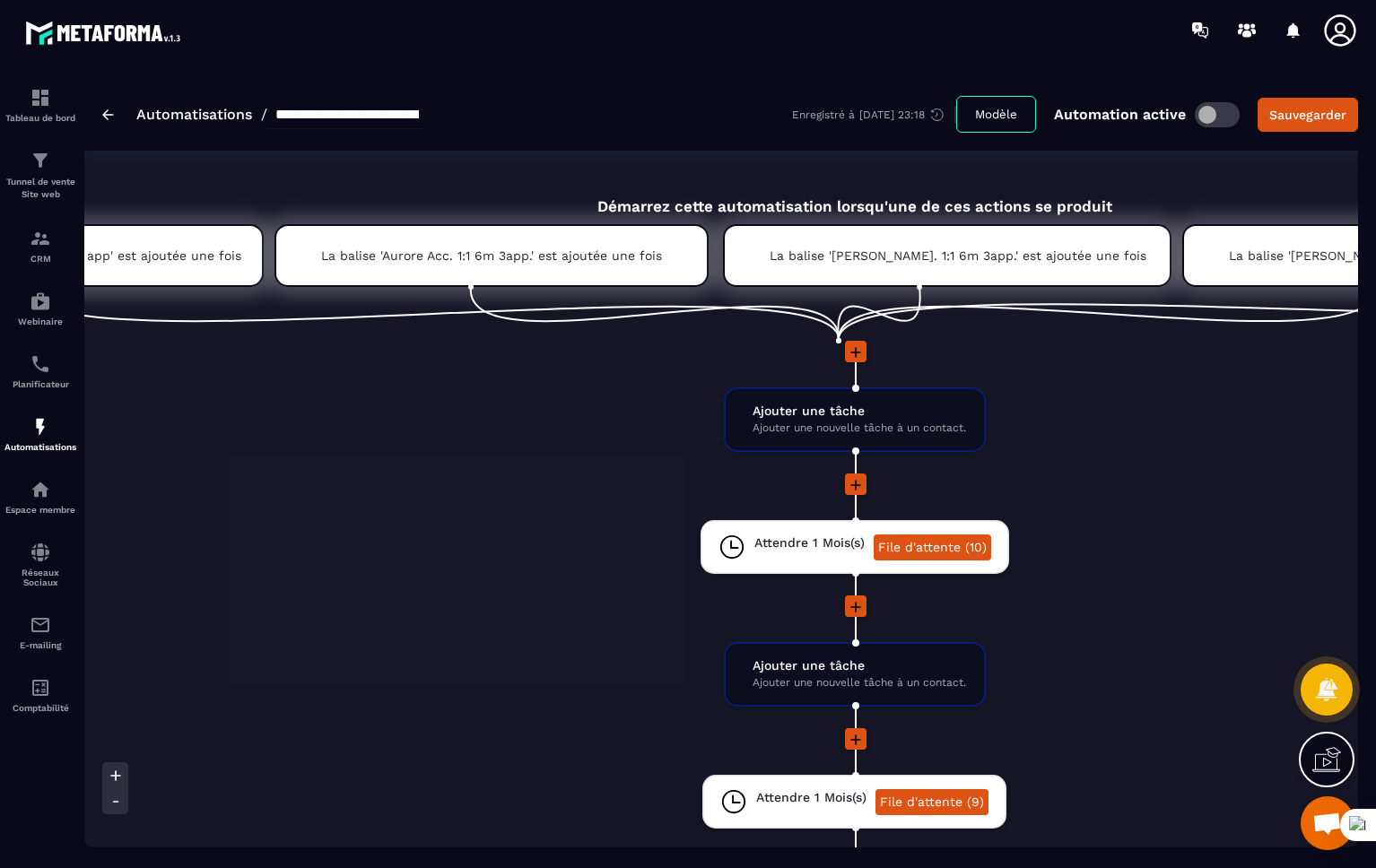
scroll to position [0, 0]
